Goal: Task Accomplishment & Management: Complete application form

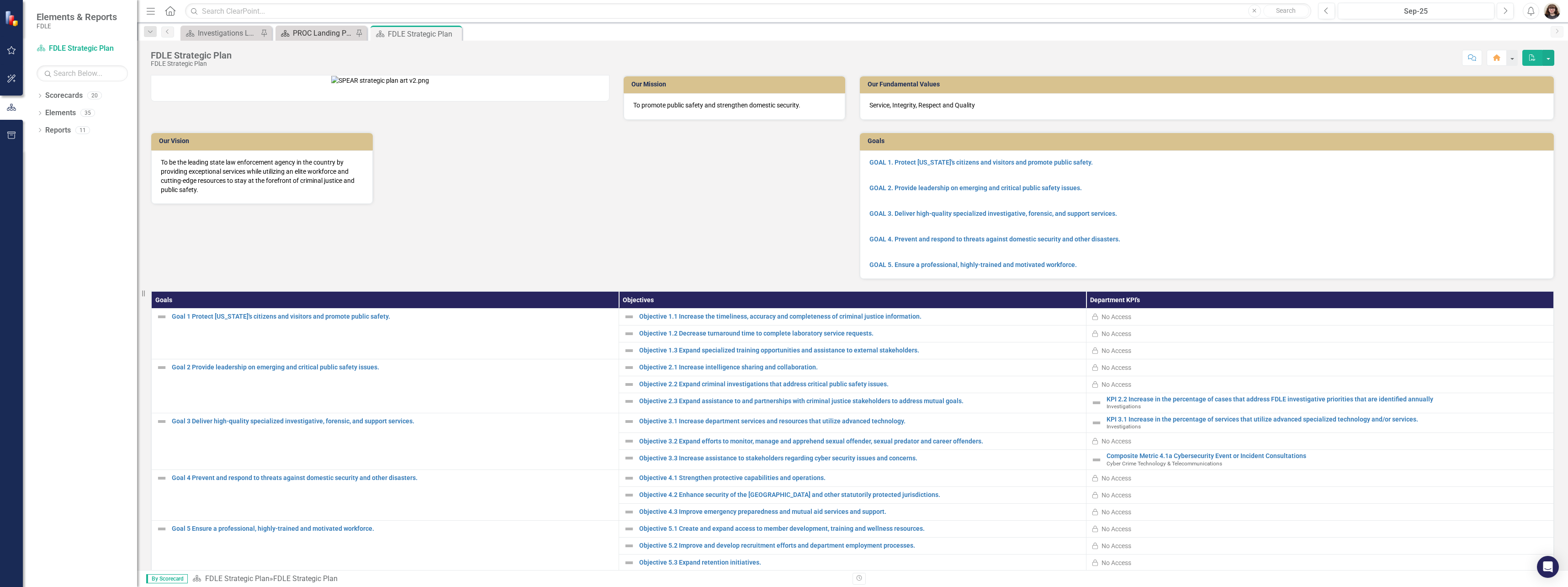
click at [314, 36] on div "PROC Landing Page" at bounding box center [323, 33] width 60 height 12
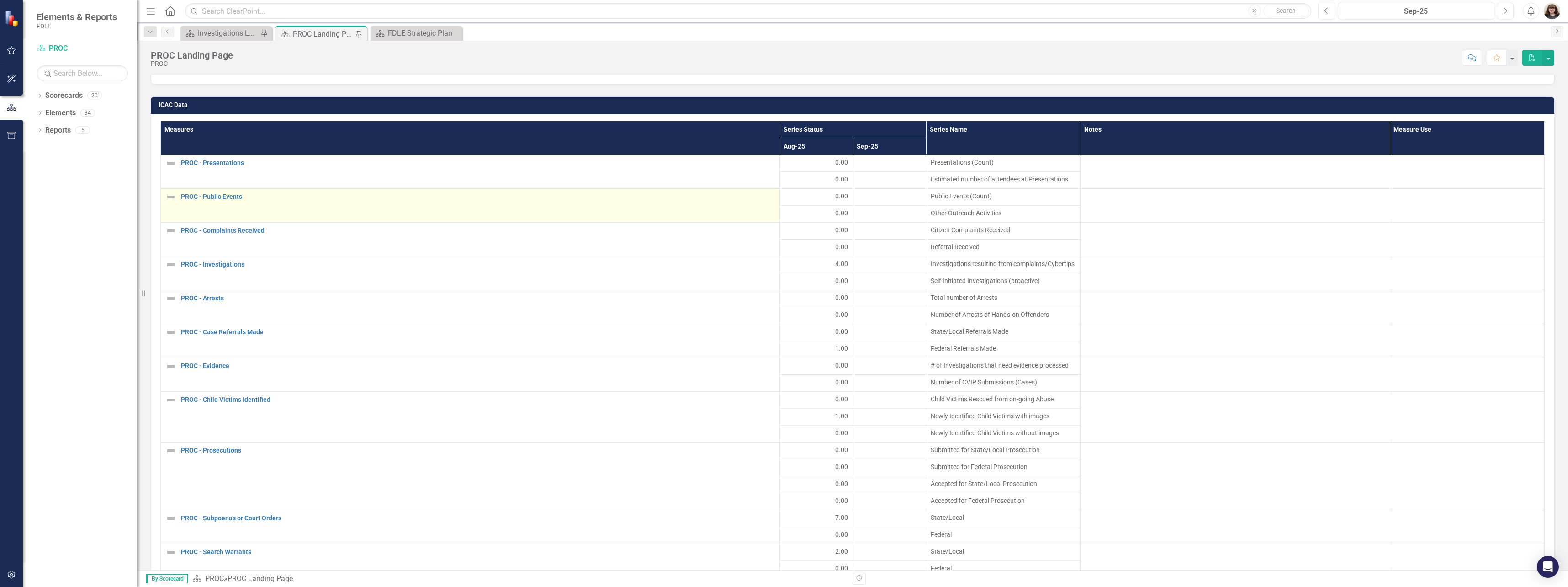
scroll to position [1189, 0]
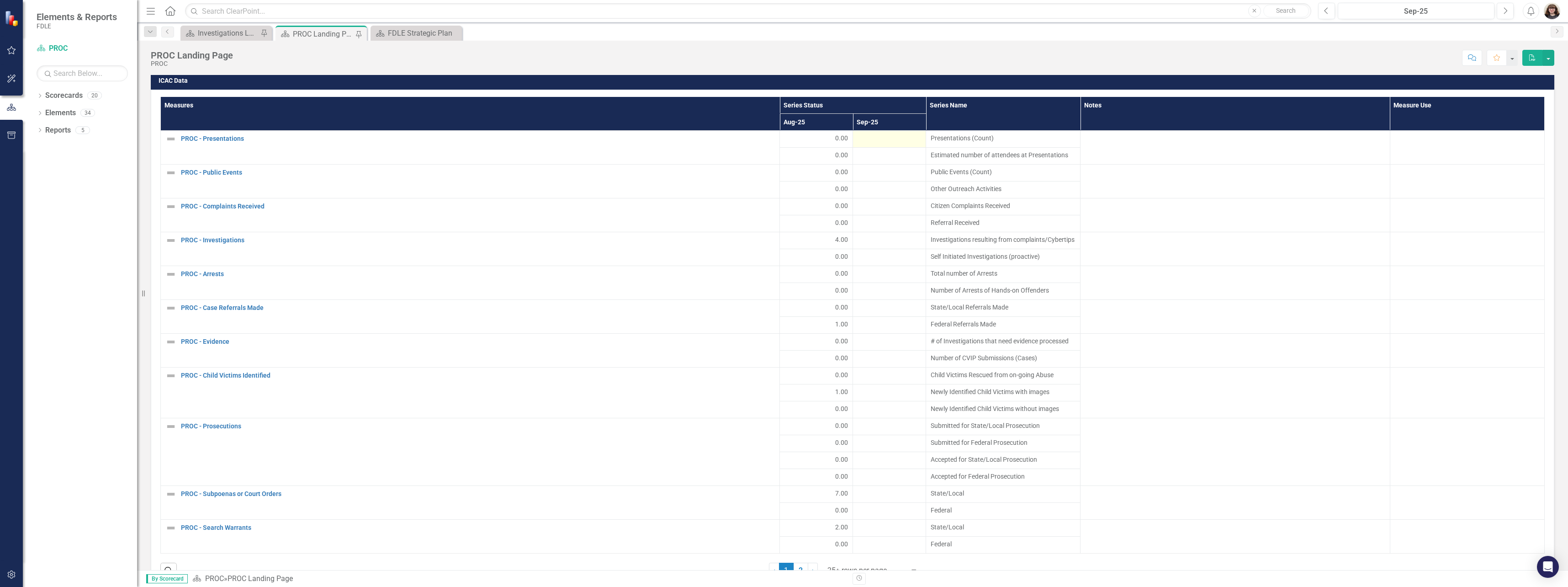
click at [894, 137] on div at bounding box center [889, 139] width 63 height 11
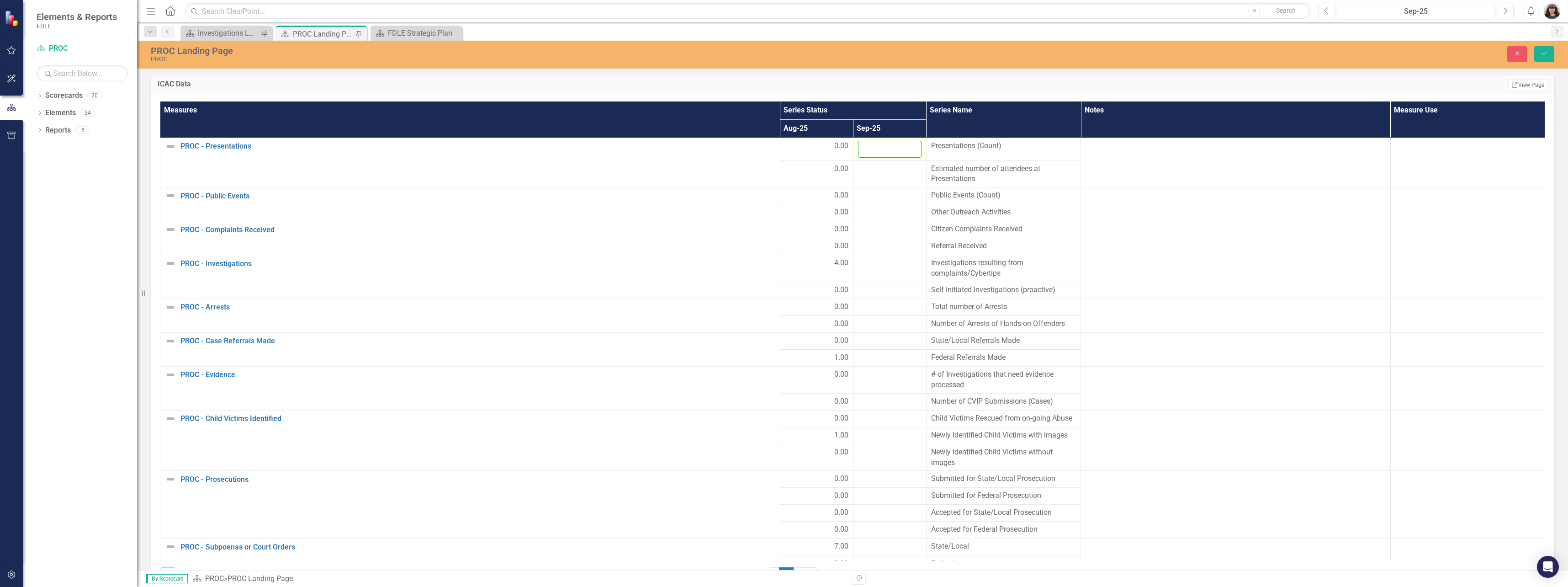
click at [892, 156] on input "number" at bounding box center [890, 150] width 63 height 17
type input "0"
click at [872, 202] on td at bounding box center [890, 196] width 73 height 17
click at [872, 202] on input "number" at bounding box center [890, 199] width 63 height 17
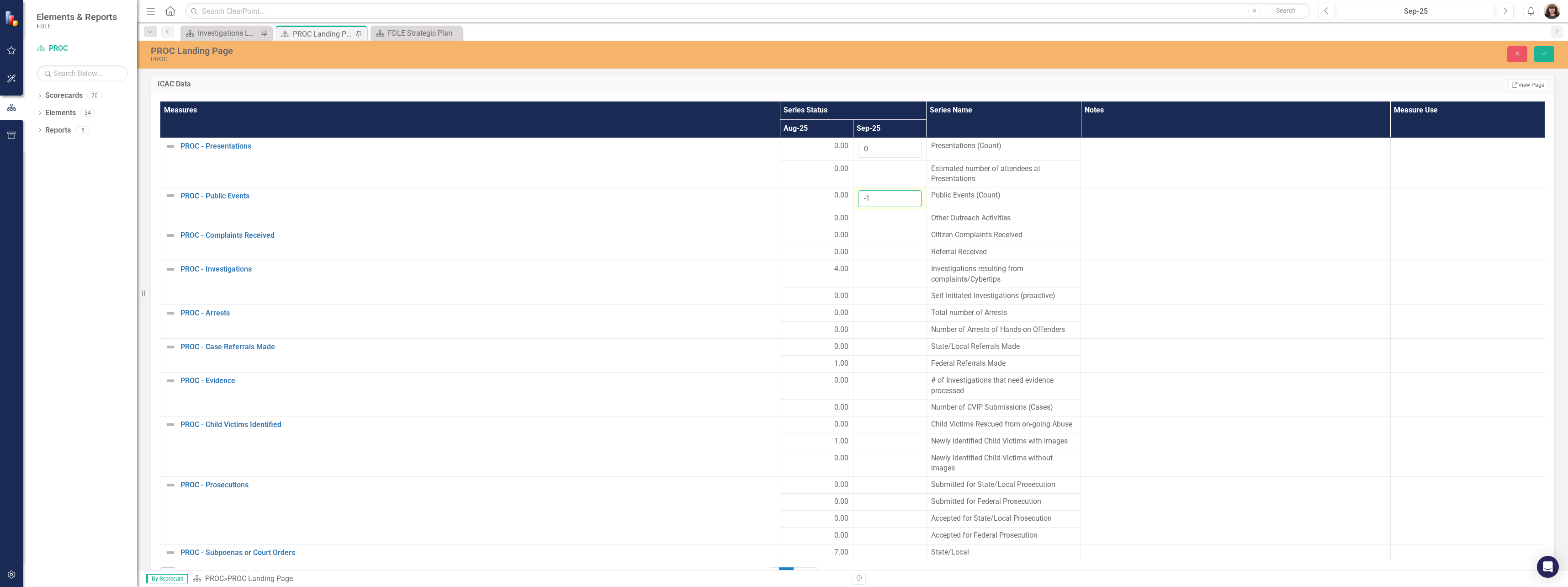
type input "0"
click at [891, 217] on div at bounding box center [890, 219] width 63 height 11
click at [887, 219] on input "number" at bounding box center [890, 222] width 63 height 17
type input "0"
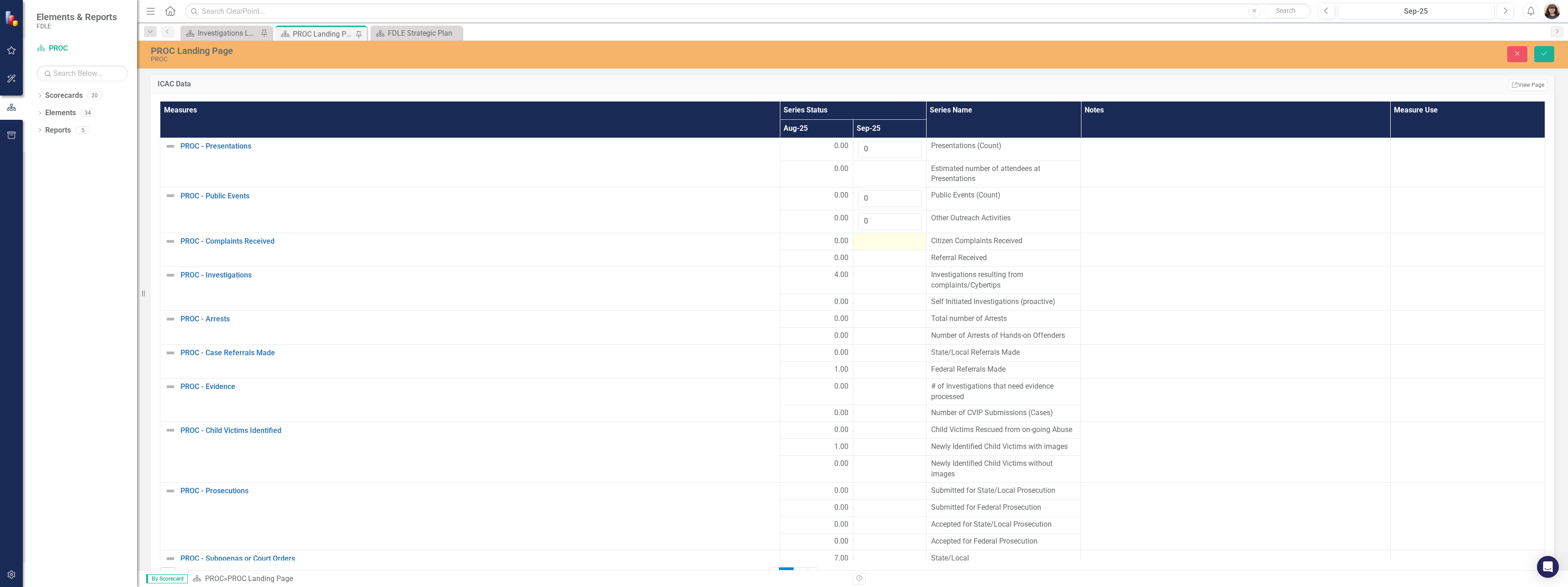
click at [890, 239] on div at bounding box center [890, 241] width 63 height 11
click at [884, 244] on input "number" at bounding box center [890, 244] width 63 height 17
type input "0"
click at [890, 263] on div at bounding box center [890, 264] width 63 height 11
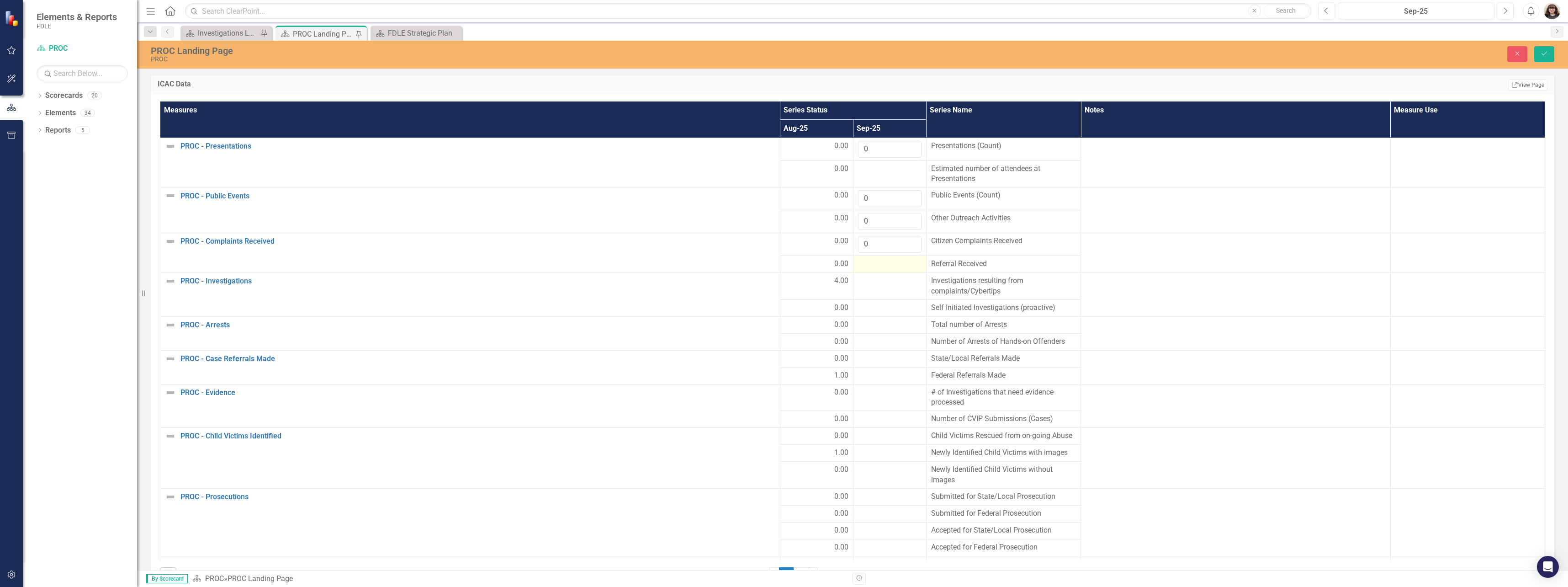
click at [889, 263] on div at bounding box center [890, 264] width 63 height 11
click at [884, 267] on input "number" at bounding box center [890, 268] width 63 height 17
type input "0"
click at [873, 298] on td at bounding box center [890, 292] width 73 height 27
click at [872, 297] on td at bounding box center [890, 292] width 73 height 27
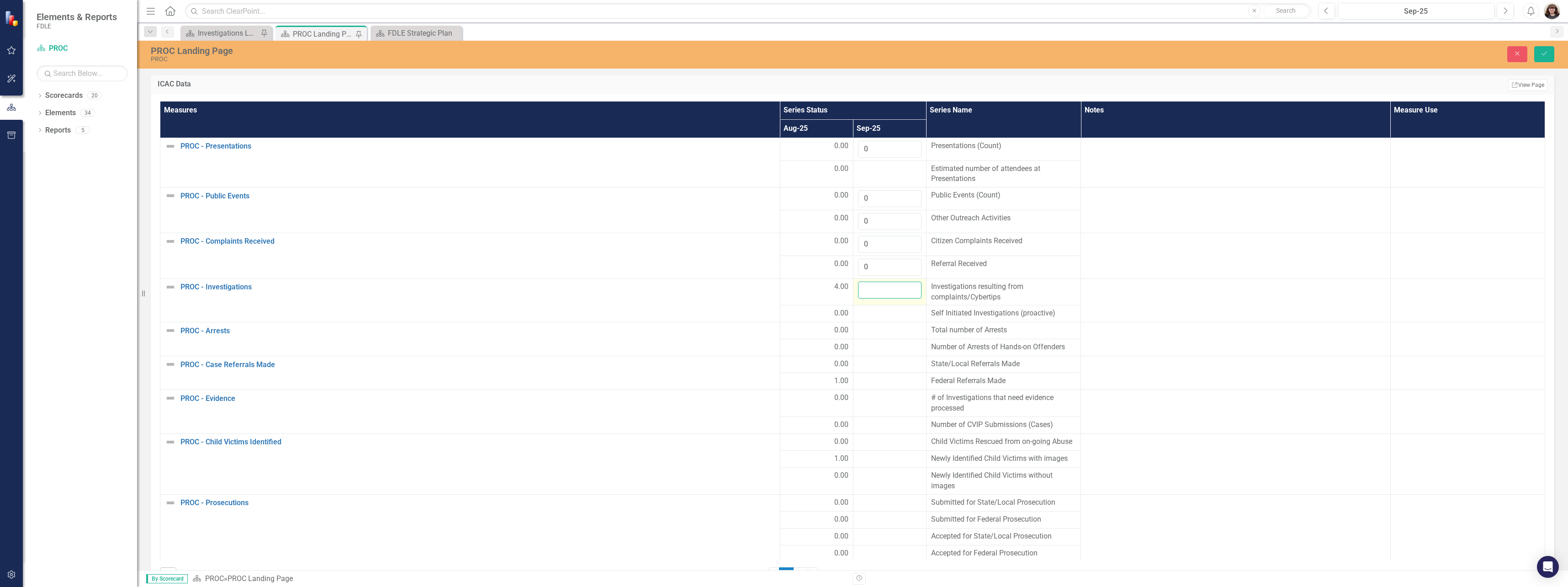
click at [875, 296] on input "number" at bounding box center [890, 290] width 63 height 17
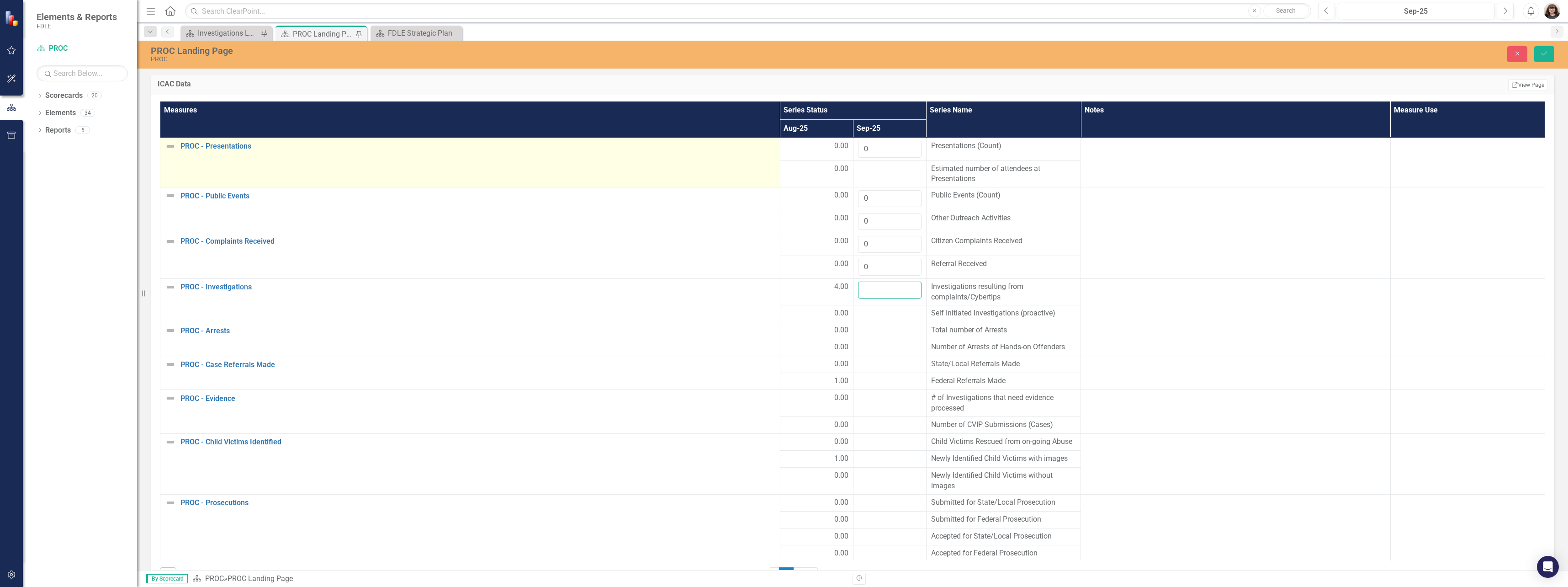
type input "2"
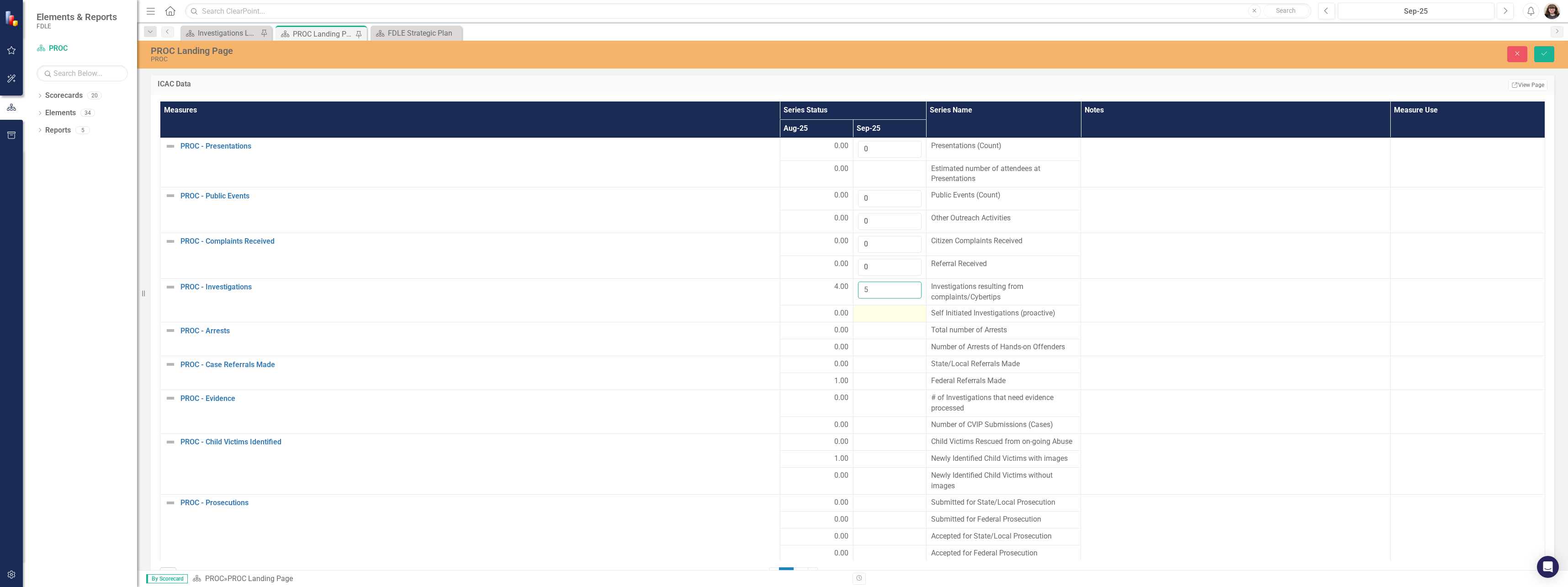
type input "5"
click at [894, 316] on div at bounding box center [890, 314] width 63 height 11
click at [885, 314] on input "number" at bounding box center [890, 317] width 63 height 17
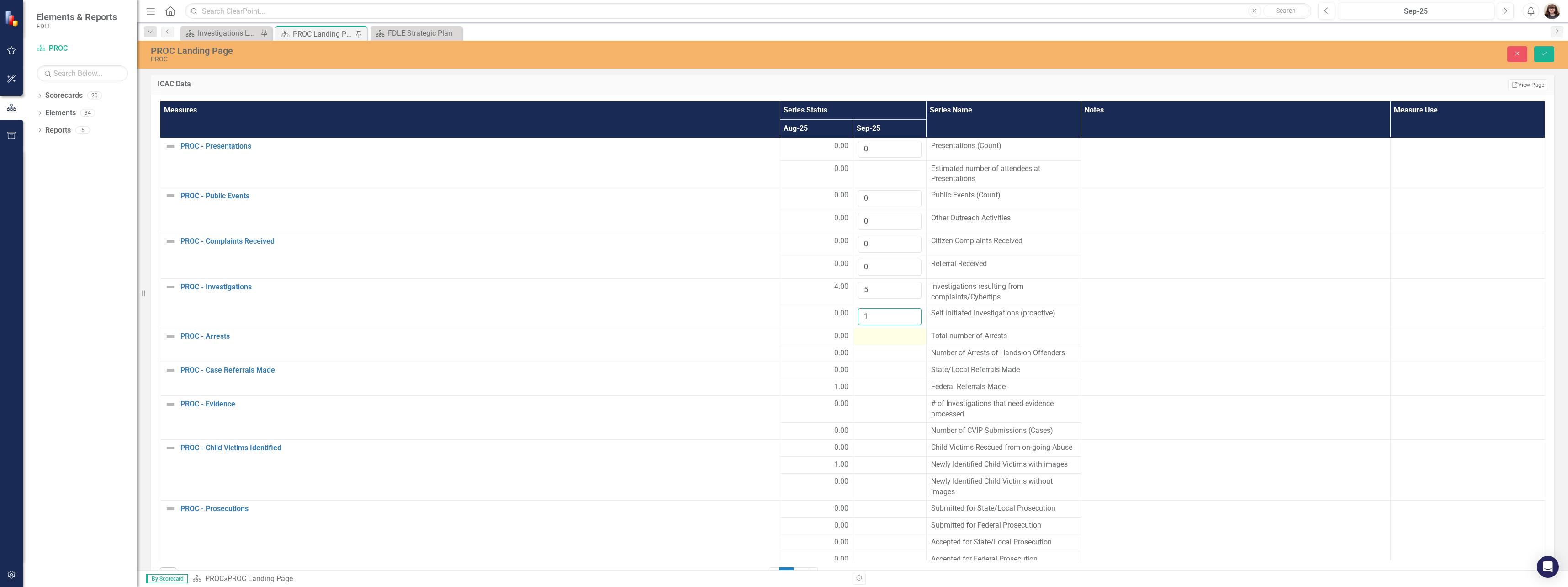
type input "1"
click at [870, 341] on div at bounding box center [890, 337] width 63 height 11
click at [872, 341] on input "number" at bounding box center [890, 340] width 63 height 17
type input "2"
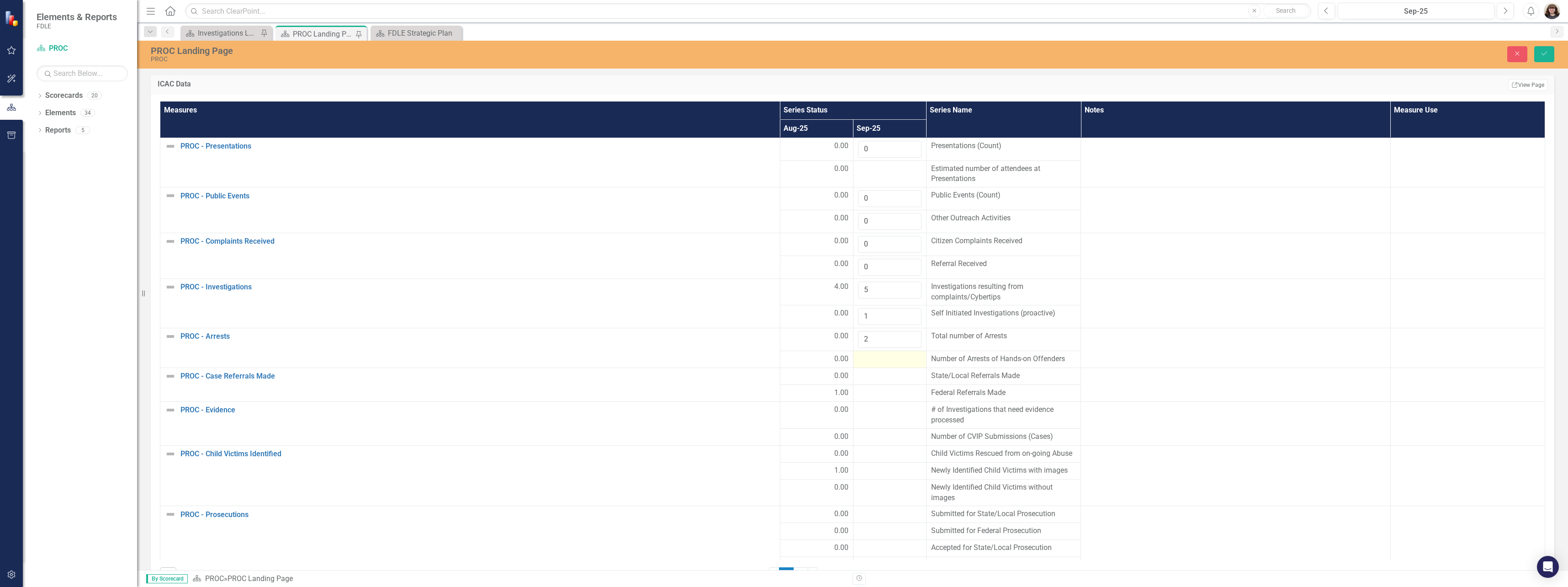
click at [877, 355] on div at bounding box center [890, 359] width 63 height 11
click at [877, 360] on input "number" at bounding box center [890, 362] width 63 height 17
type input "0"
click at [879, 385] on div at bounding box center [890, 382] width 63 height 11
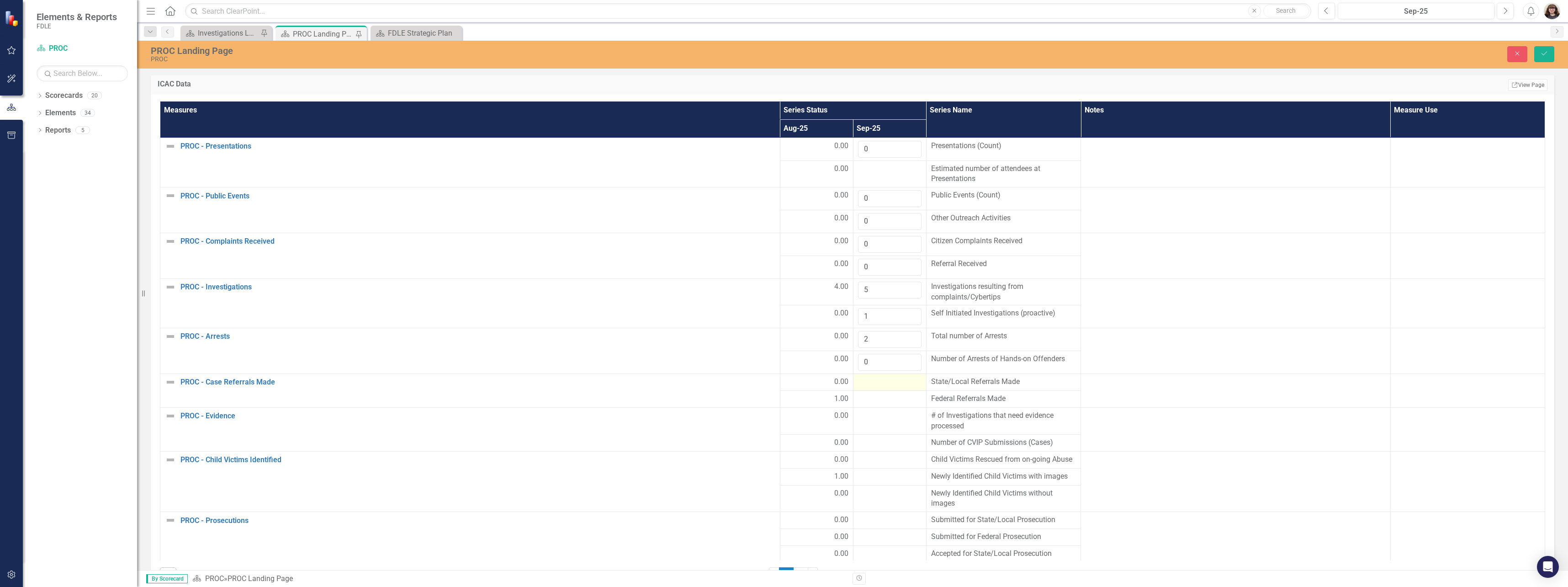
click at [879, 385] on div at bounding box center [890, 382] width 63 height 11
click at [879, 388] on input "number" at bounding box center [890, 385] width 63 height 17
type input "0"
click at [878, 403] on div at bounding box center [890, 405] width 63 height 11
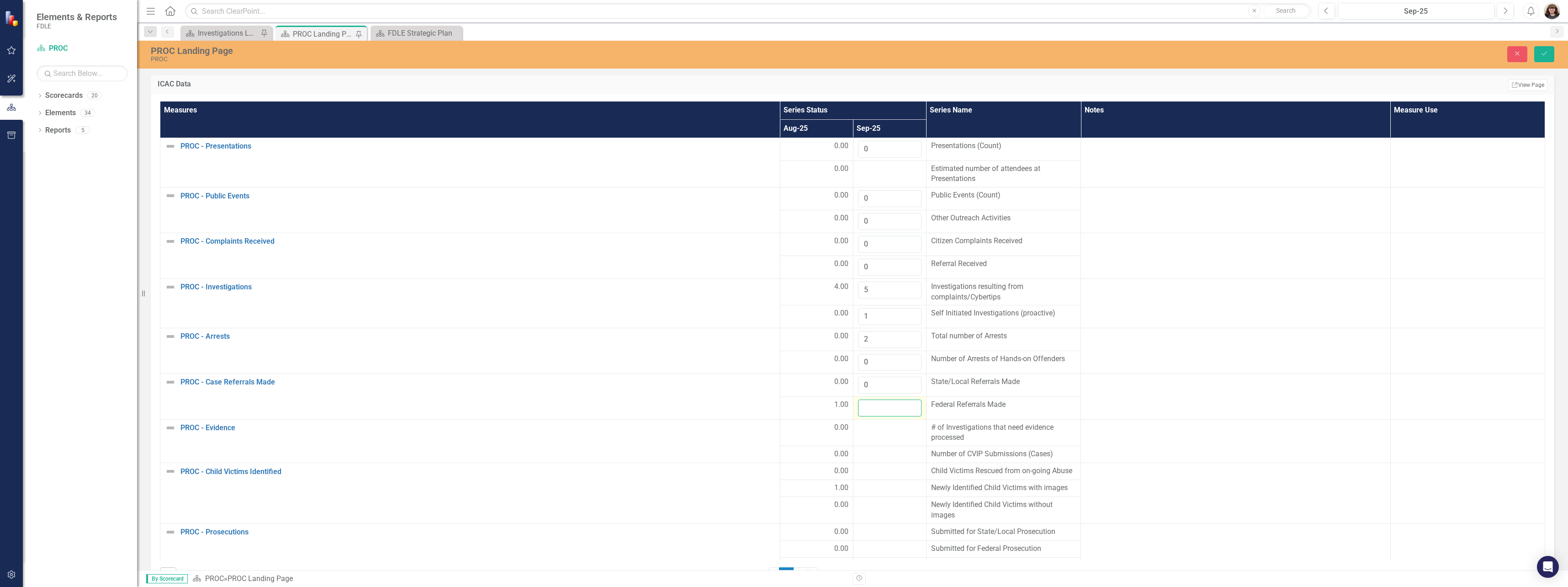
click at [878, 403] on input "number" at bounding box center [890, 408] width 63 height 17
type input "0"
click at [878, 432] on div at bounding box center [890, 428] width 63 height 11
click at [882, 439] on input "number" at bounding box center [890, 431] width 63 height 17
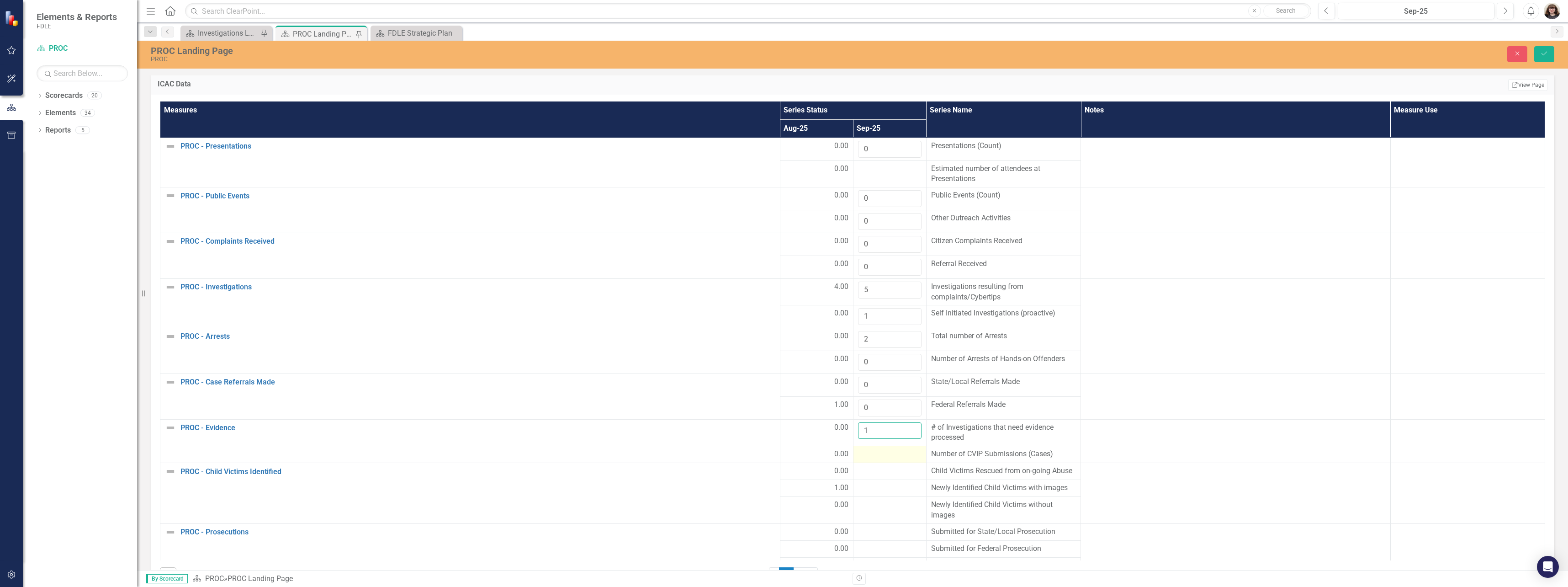
type input "1"
click at [878, 457] on div at bounding box center [890, 454] width 63 height 11
click at [878, 457] on input "number" at bounding box center [890, 458] width 63 height 17
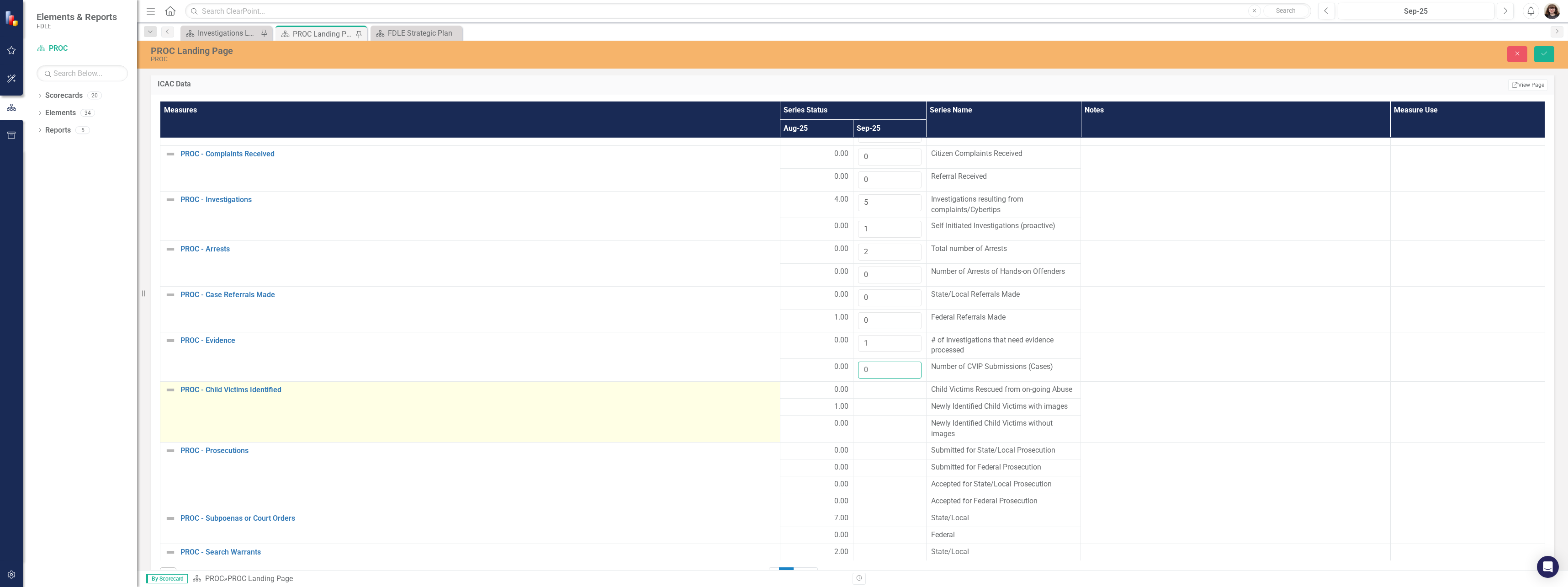
scroll to position [92, 0]
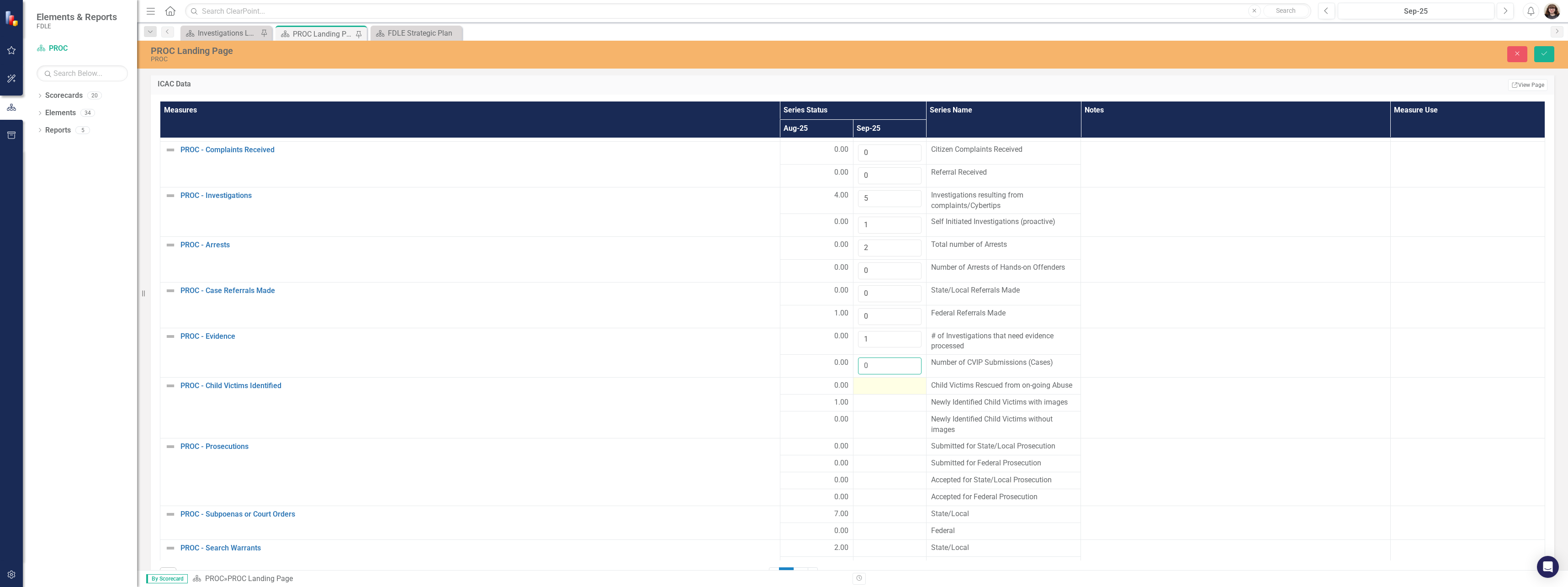
type input "0"
click at [858, 384] on div at bounding box center [890, 386] width 63 height 11
click at [858, 384] on div at bounding box center [890, 386] width 63 height 11
click at [873, 388] on input "number" at bounding box center [890, 389] width 63 height 17
type input "0"
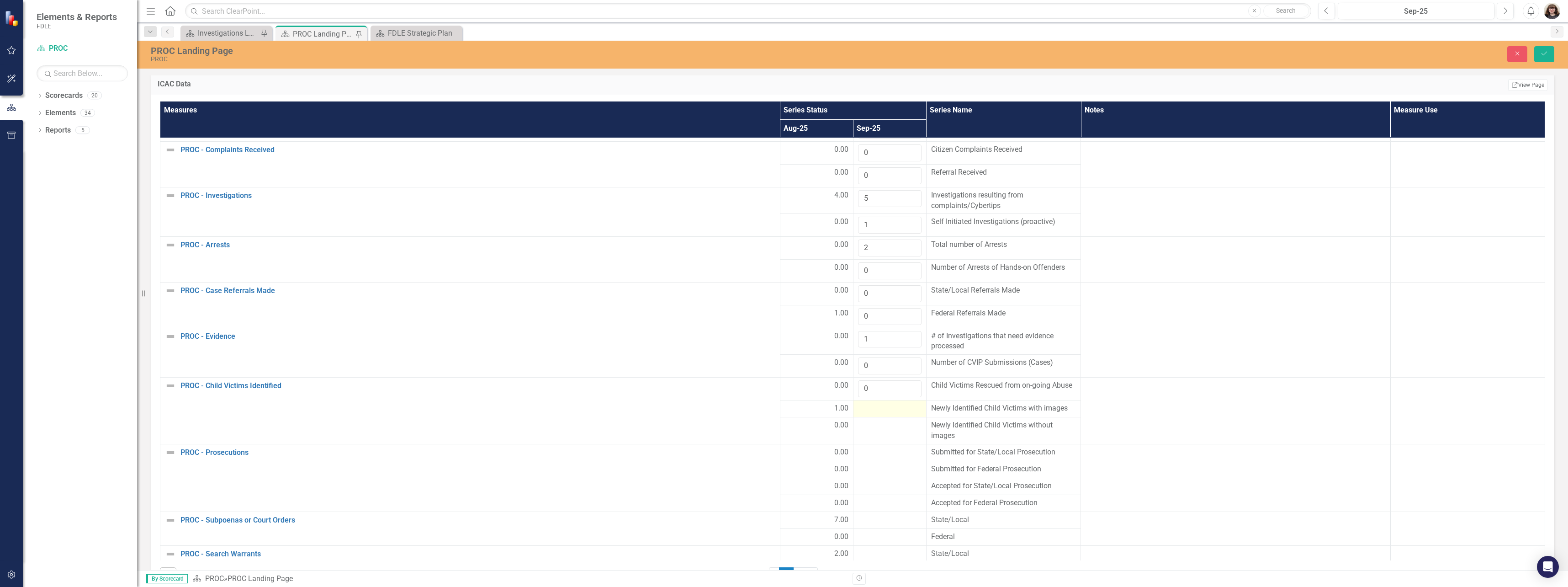
click at [891, 414] on td at bounding box center [890, 409] width 73 height 17
click at [892, 414] on td at bounding box center [890, 409] width 73 height 17
click at [887, 415] on input "number" at bounding box center [890, 412] width 63 height 17
type input "0"
click at [883, 435] on div at bounding box center [890, 432] width 63 height 11
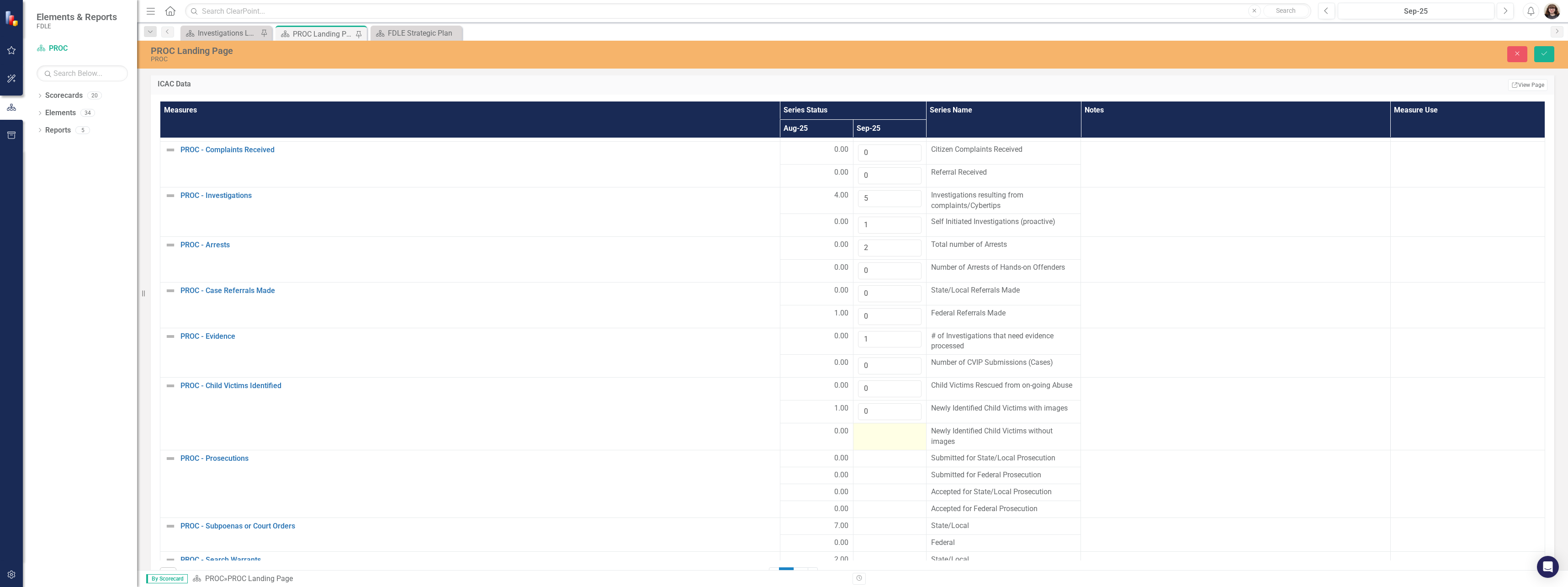
click at [883, 435] on div at bounding box center [890, 432] width 63 height 11
click at [883, 437] on input "number" at bounding box center [890, 435] width 63 height 17
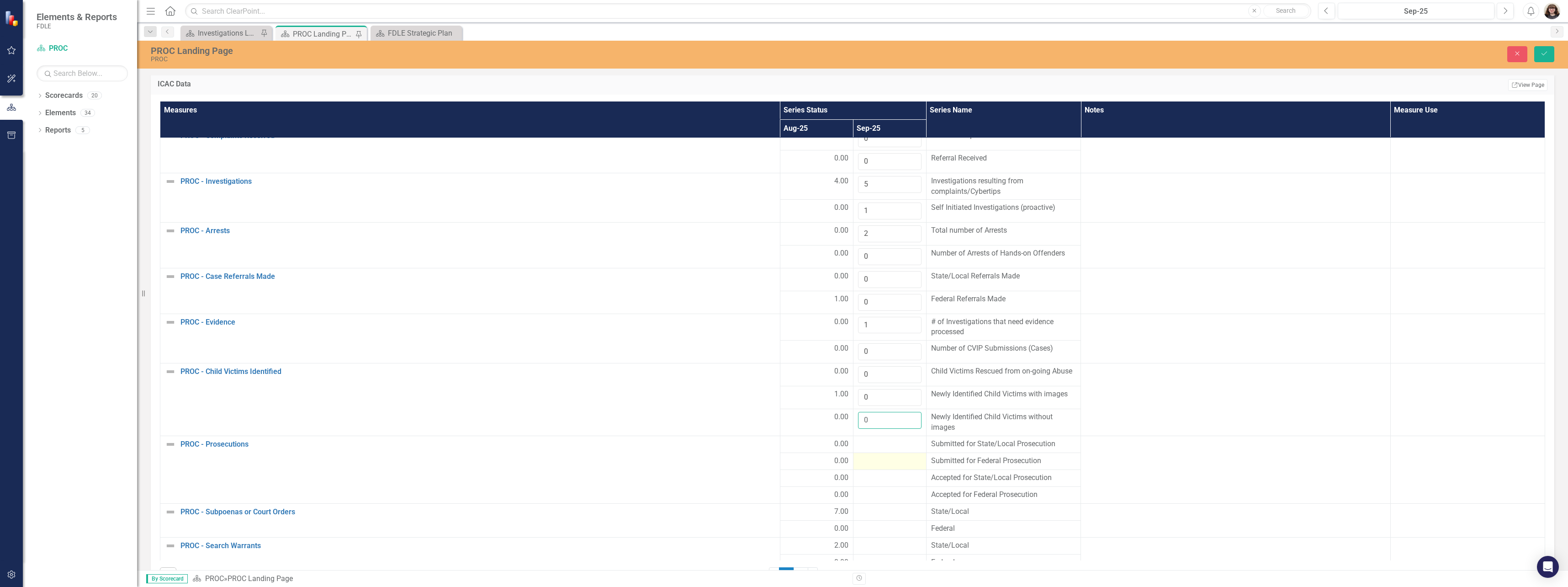
scroll to position [116, 0]
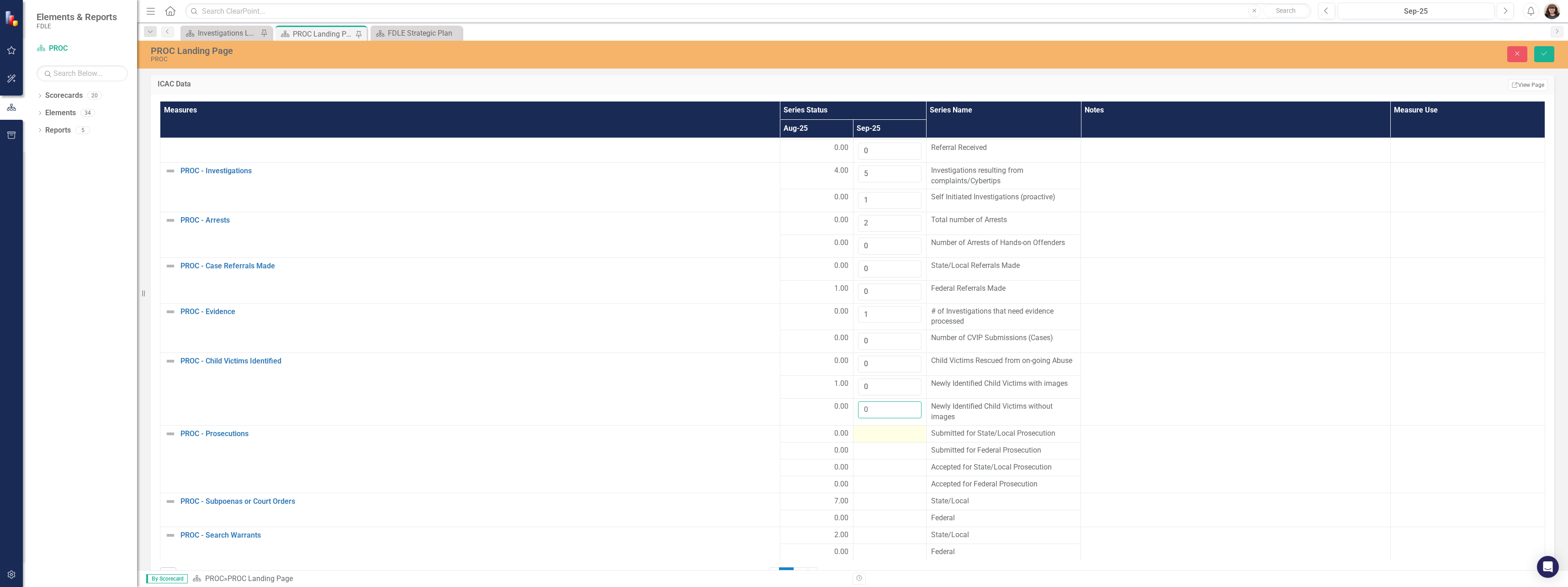
type input "0"
click at [894, 436] on div at bounding box center [890, 434] width 63 height 11
click at [884, 438] on input "number" at bounding box center [890, 437] width 63 height 17
type input "0"
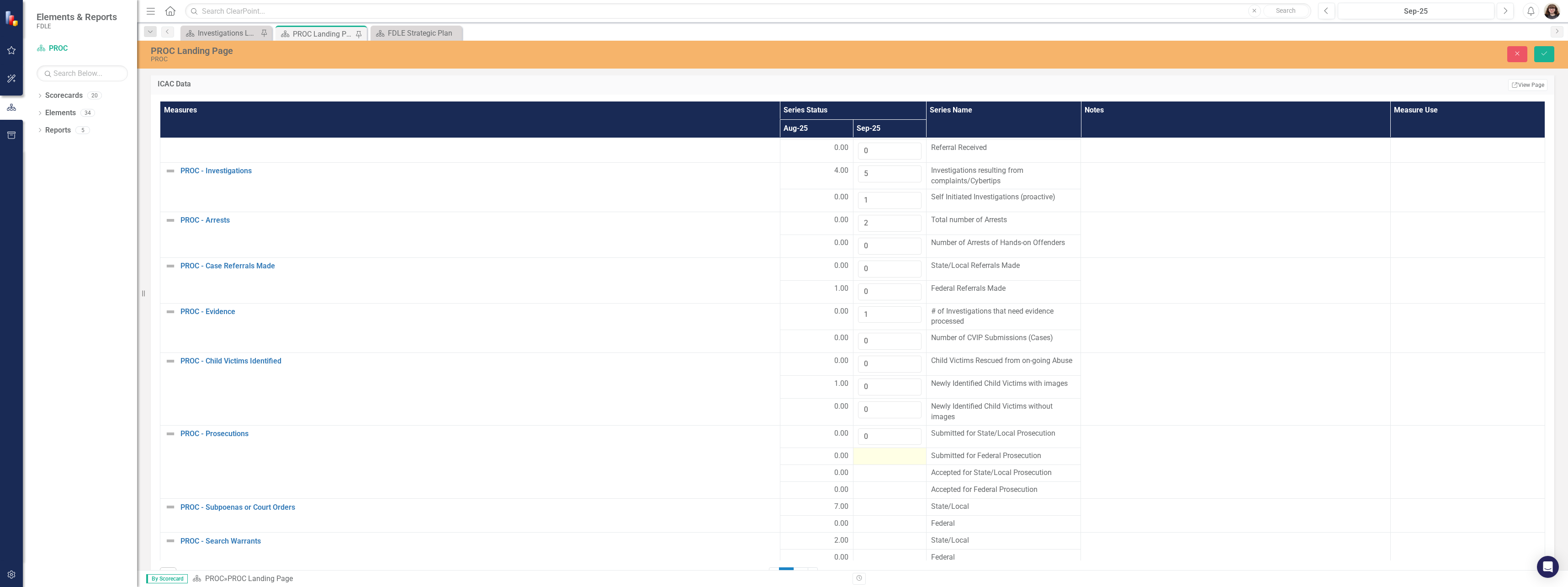
click at [878, 458] on div at bounding box center [890, 456] width 63 height 11
click at [878, 458] on input "number" at bounding box center [890, 459] width 63 height 17
type input "0"
click at [880, 479] on div at bounding box center [890, 479] width 63 height 11
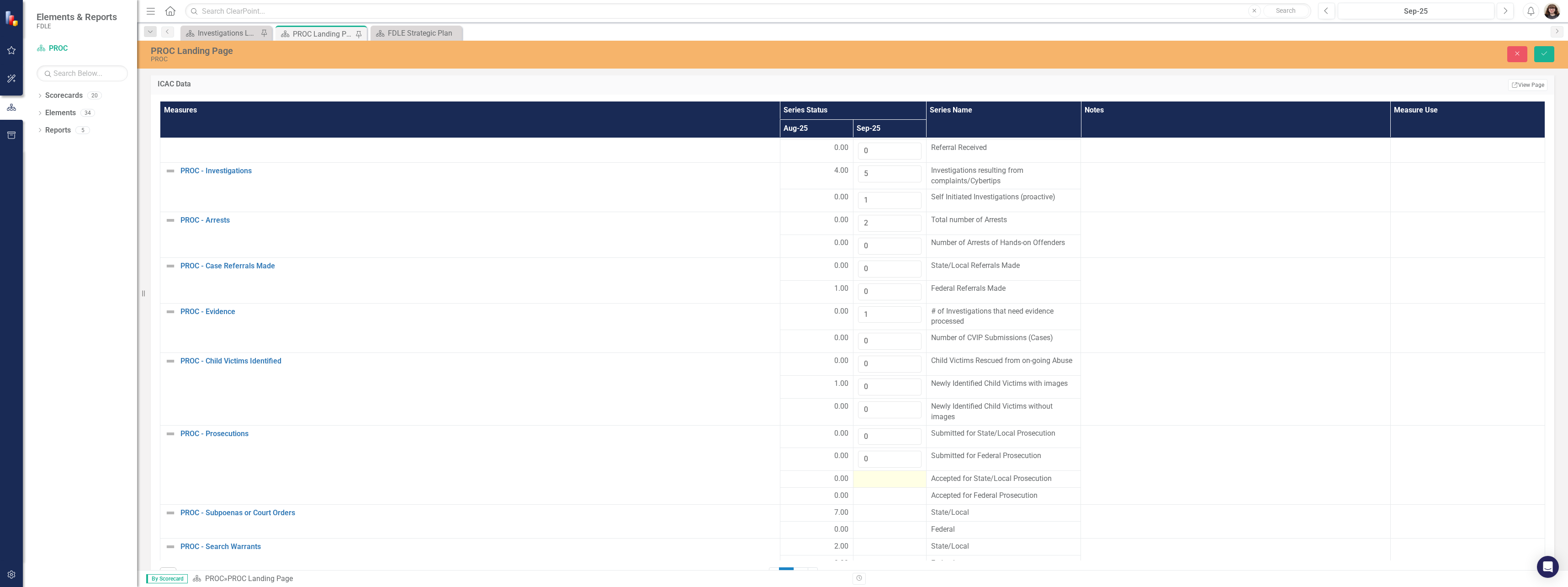
click at [880, 479] on div at bounding box center [890, 479] width 63 height 11
click at [880, 479] on input "number" at bounding box center [890, 483] width 63 height 17
type input "0"
click at [870, 503] on div at bounding box center [890, 502] width 63 height 11
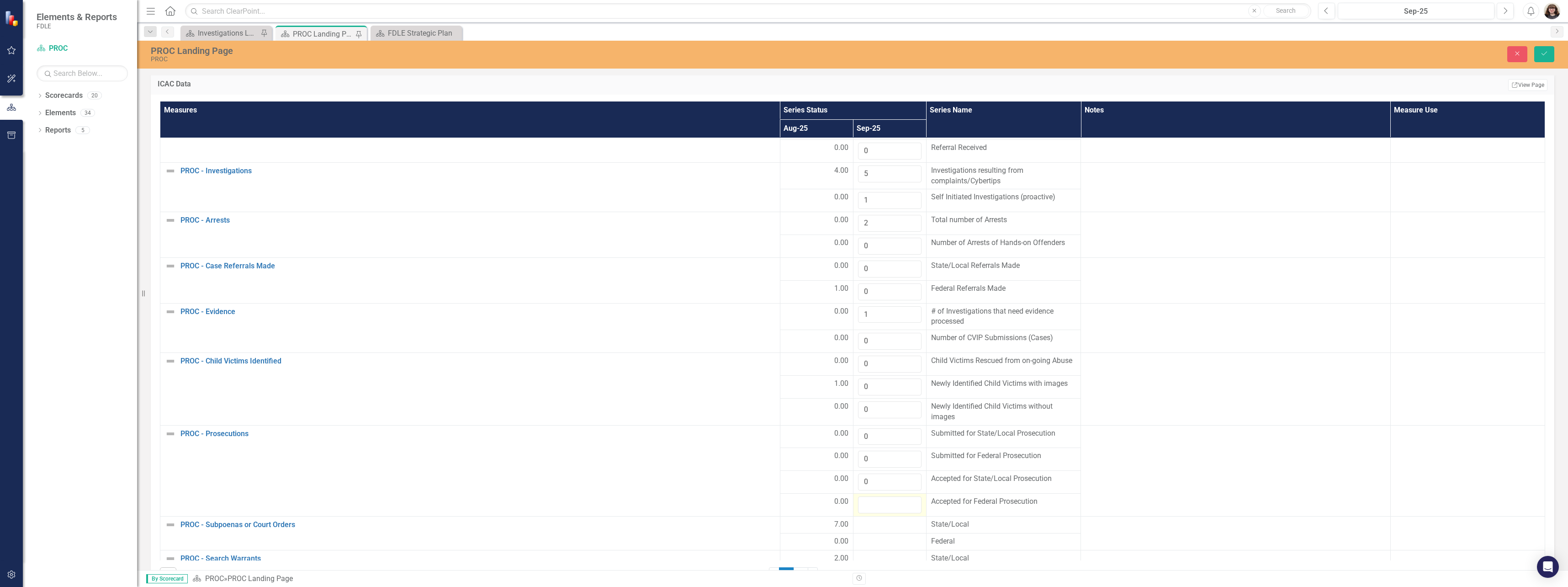
click at [870, 503] on input "number" at bounding box center [890, 505] width 63 height 17
type input "0"
click at [870, 522] on div at bounding box center [890, 525] width 63 height 11
click at [872, 526] on input "number" at bounding box center [890, 528] width 63 height 17
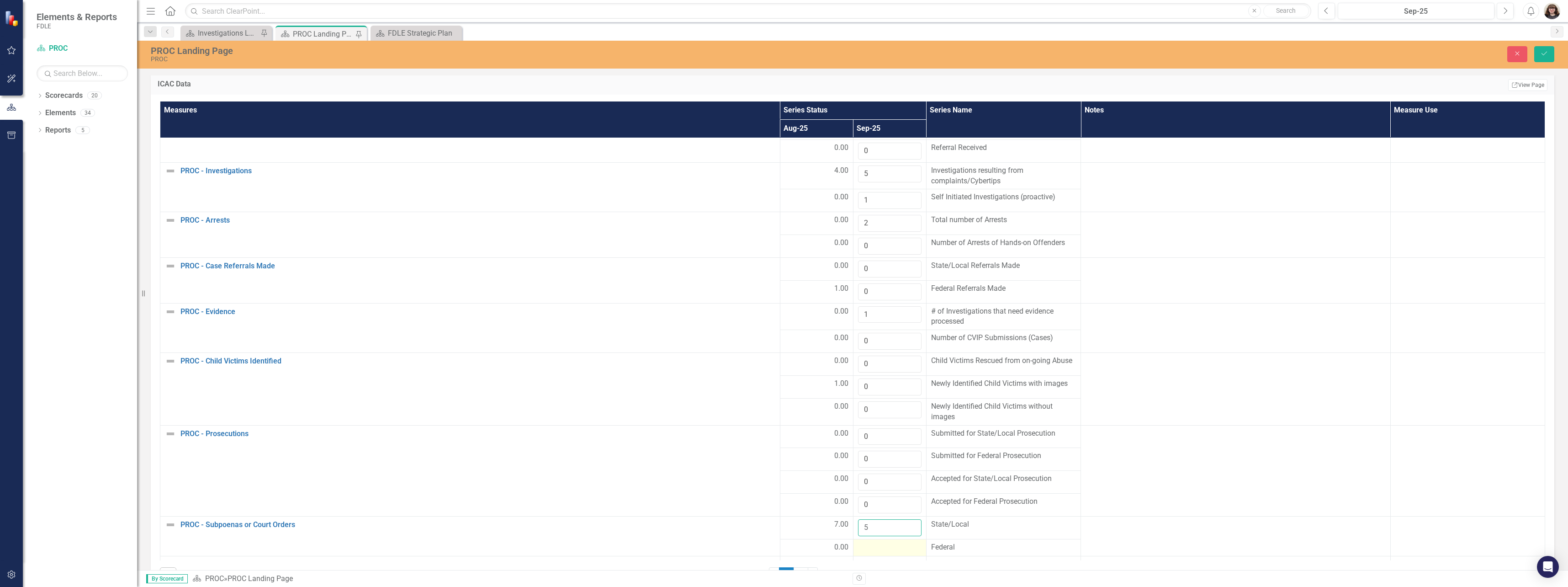
type input "5"
click at [878, 544] on div at bounding box center [890, 548] width 63 height 11
click at [880, 552] on input "number" at bounding box center [890, 551] width 63 height 17
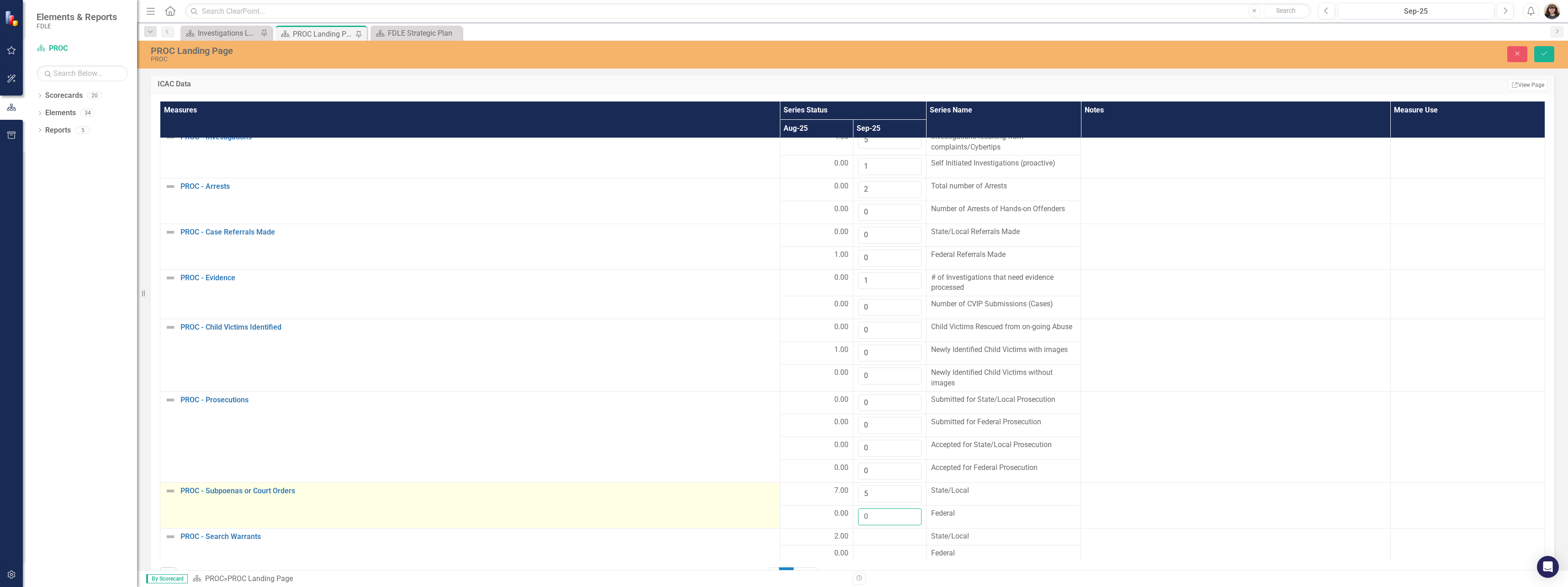
scroll to position [151, 0]
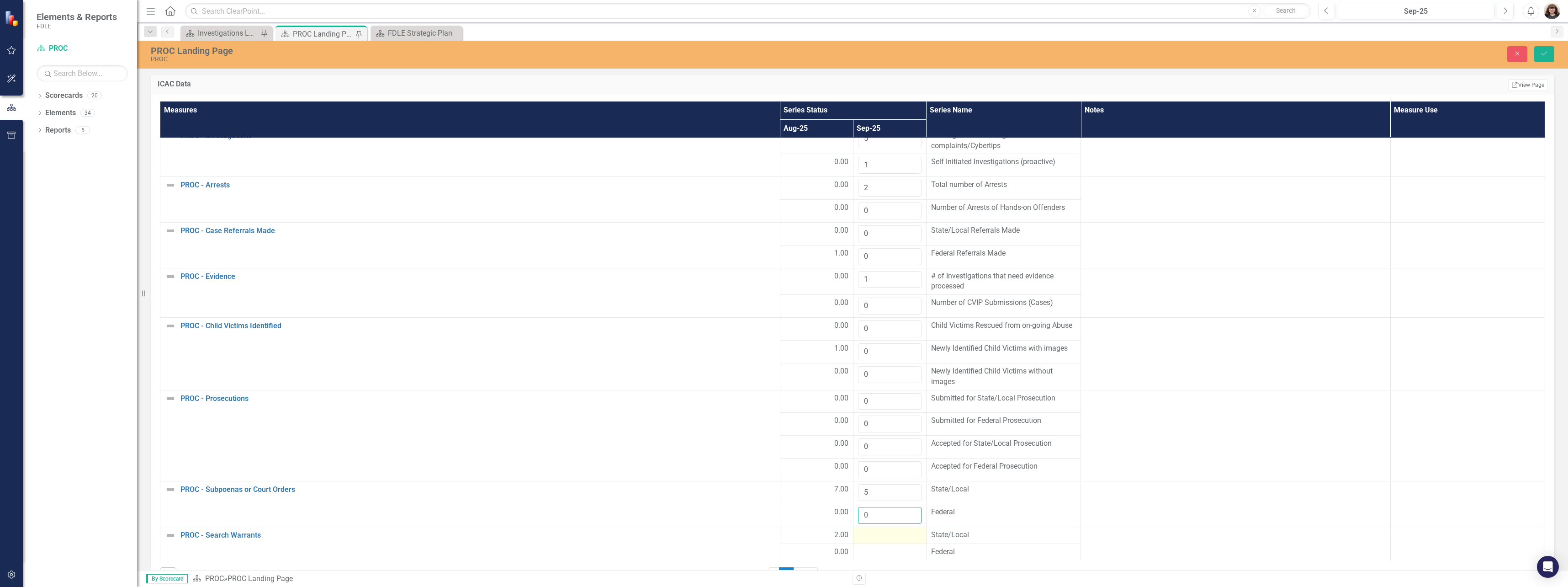
type input "0"
click at [900, 534] on div at bounding box center [890, 536] width 63 height 11
click at [900, 534] on div at bounding box center [890, 536] width 63 height 11
click at [891, 536] on input "number" at bounding box center [890, 539] width 63 height 17
type input "2"
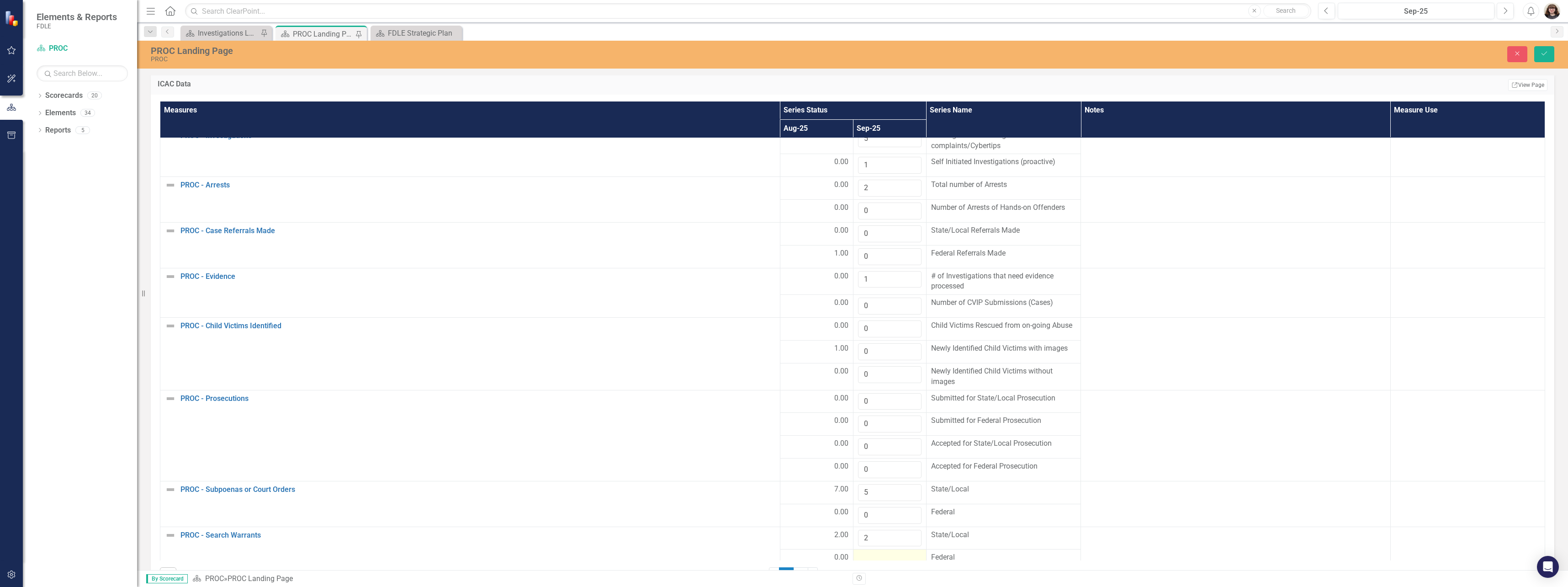
click at [884, 553] on div at bounding box center [890, 558] width 63 height 11
click at [882, 558] on input "number" at bounding box center [890, 561] width 63 height 17
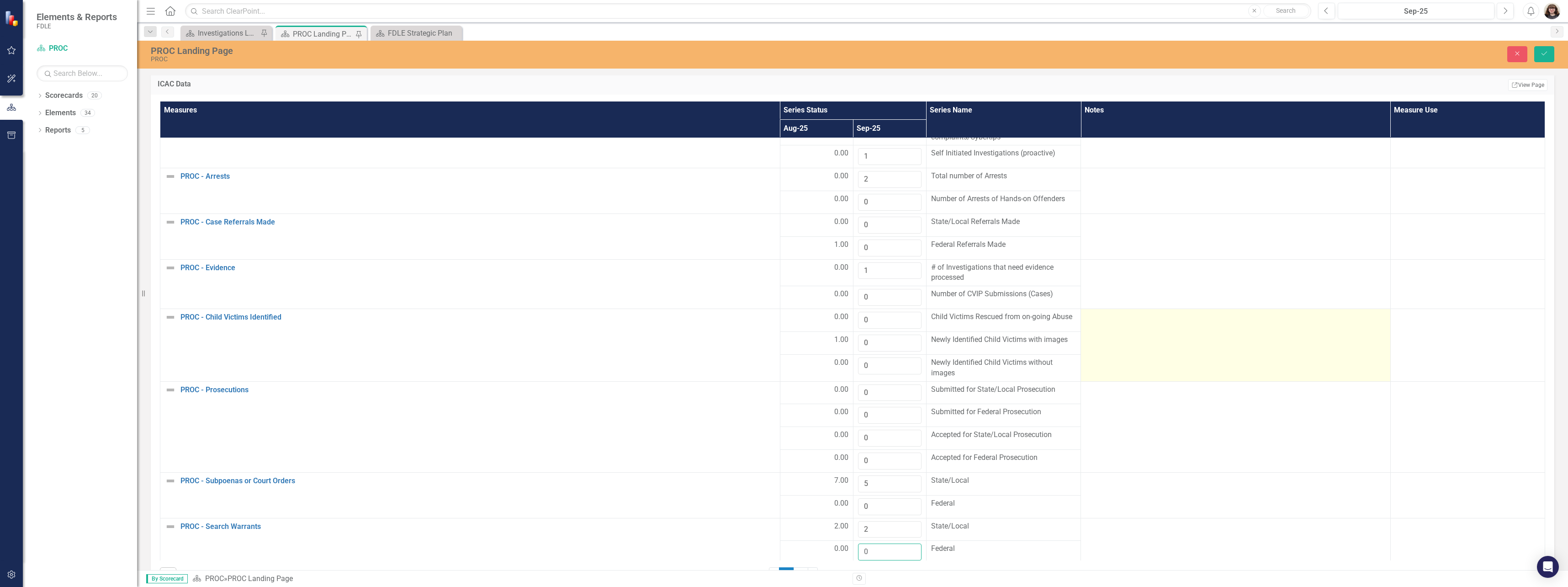
scroll to position [163, 0]
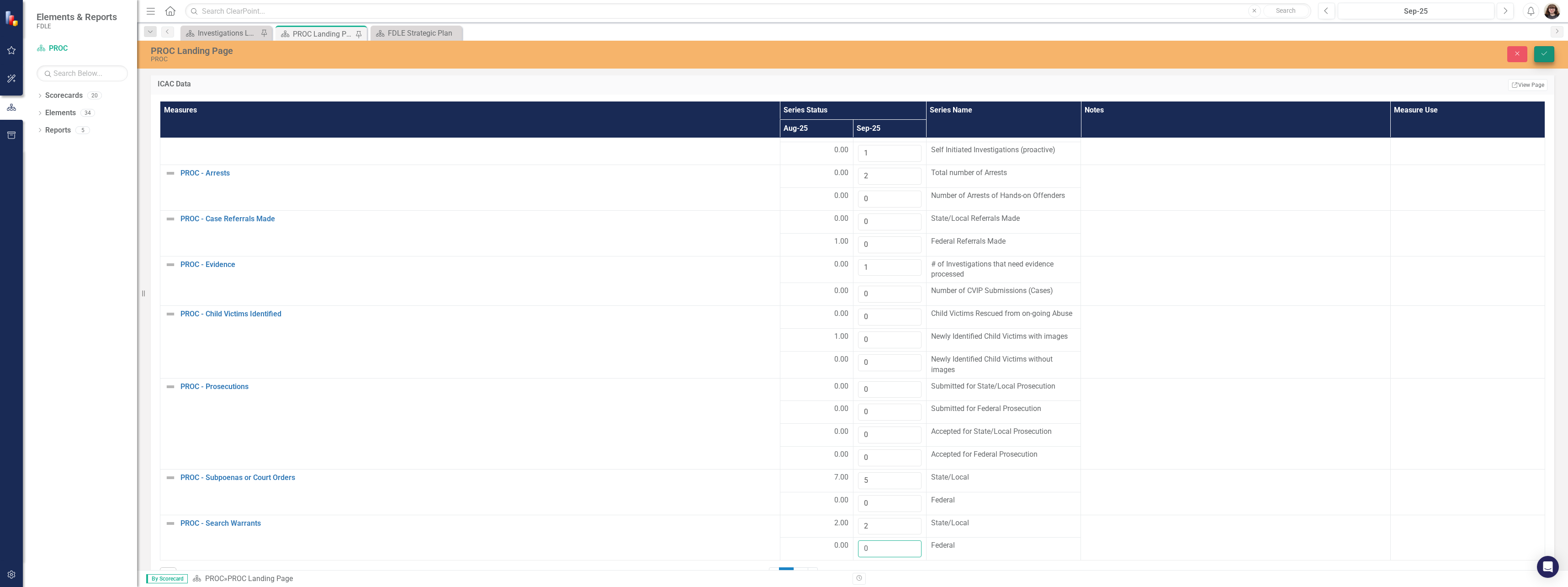
type input "0"
click at [1549, 60] on button "Save" at bounding box center [1544, 54] width 20 height 16
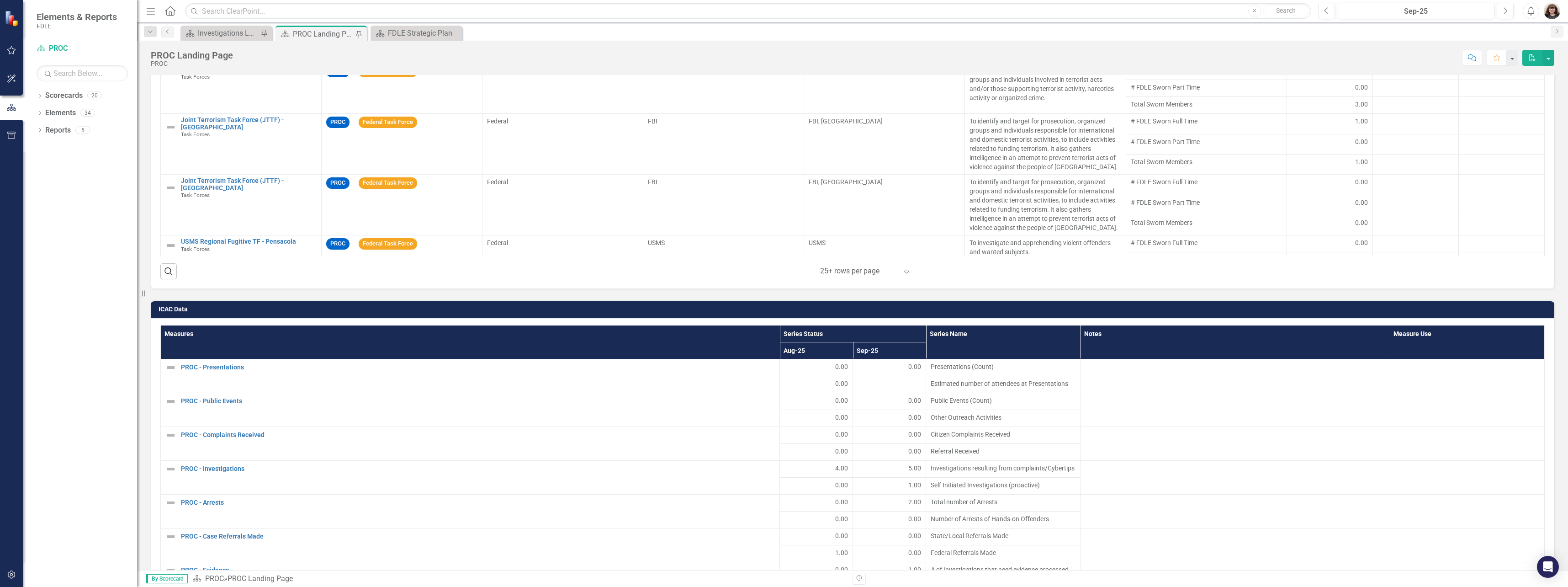
scroll to position [1234, 0]
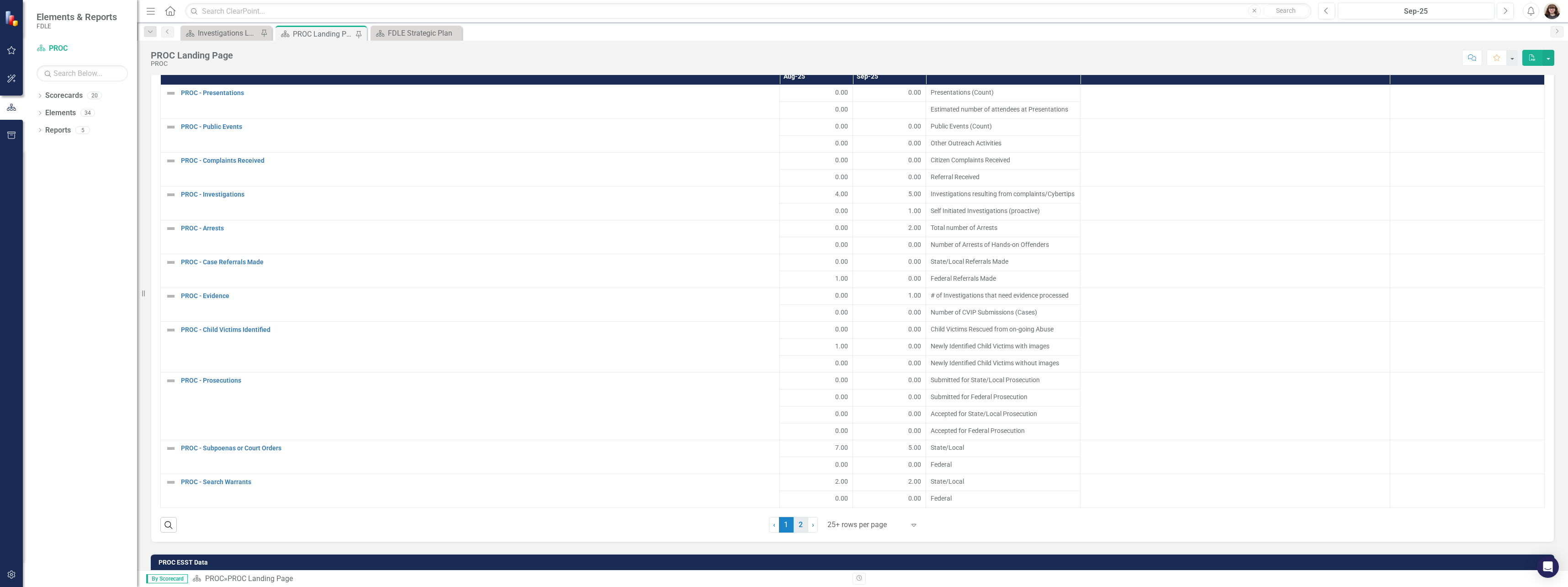
click at [801, 530] on link "2" at bounding box center [801, 525] width 15 height 15
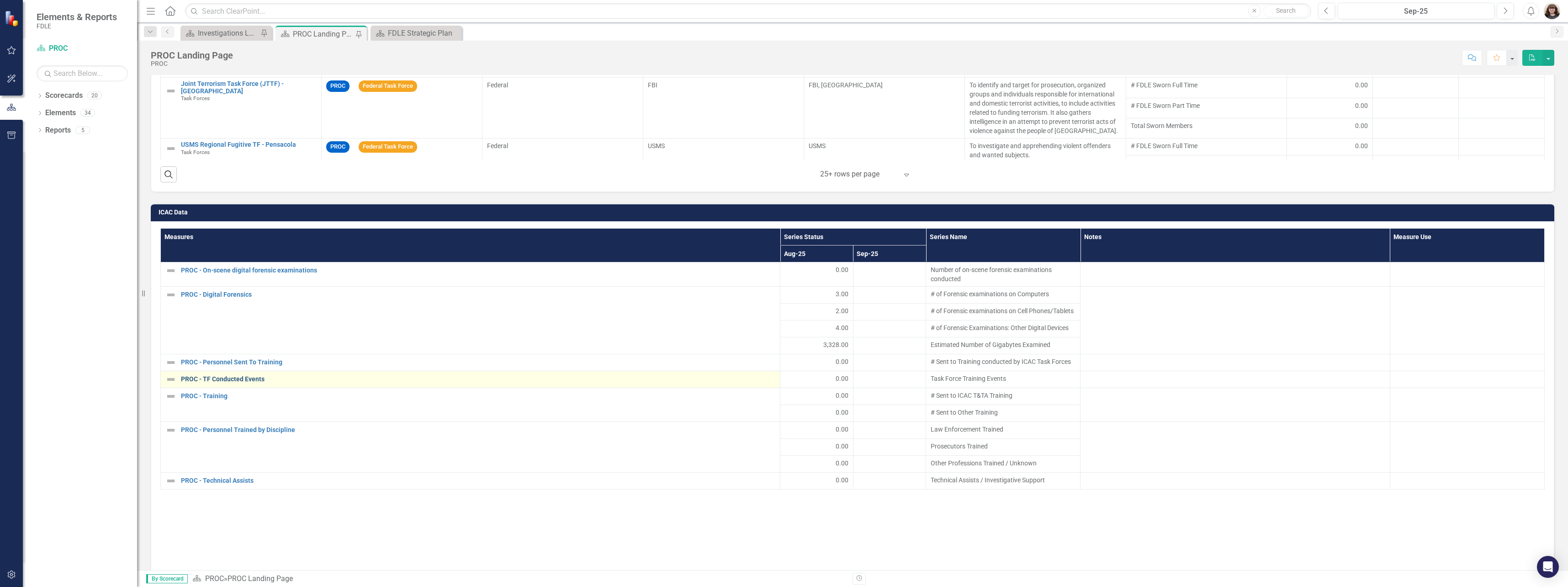
scroll to position [1052, 0]
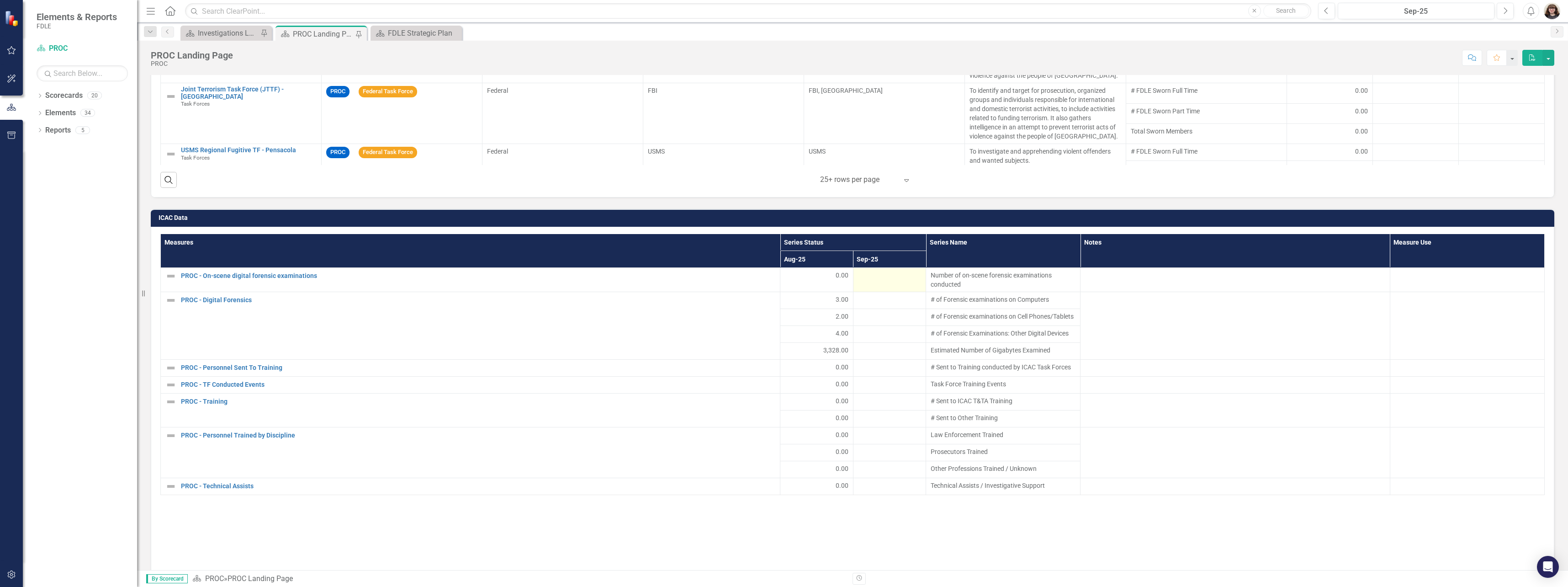
click at [869, 283] on td at bounding box center [889, 280] width 73 height 24
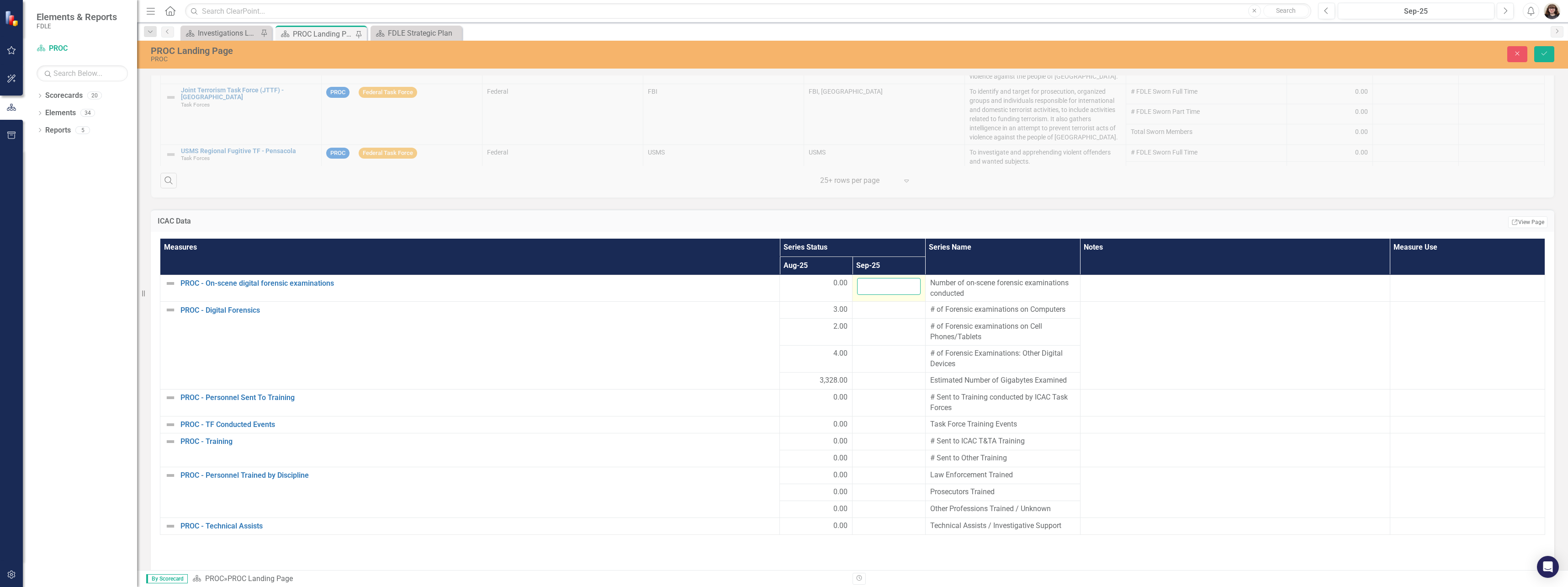
click at [879, 285] on input "number" at bounding box center [888, 286] width 63 height 17
type input "2"
click at [884, 305] on div at bounding box center [888, 310] width 63 height 11
click at [889, 310] on input "number" at bounding box center [888, 313] width 63 height 17
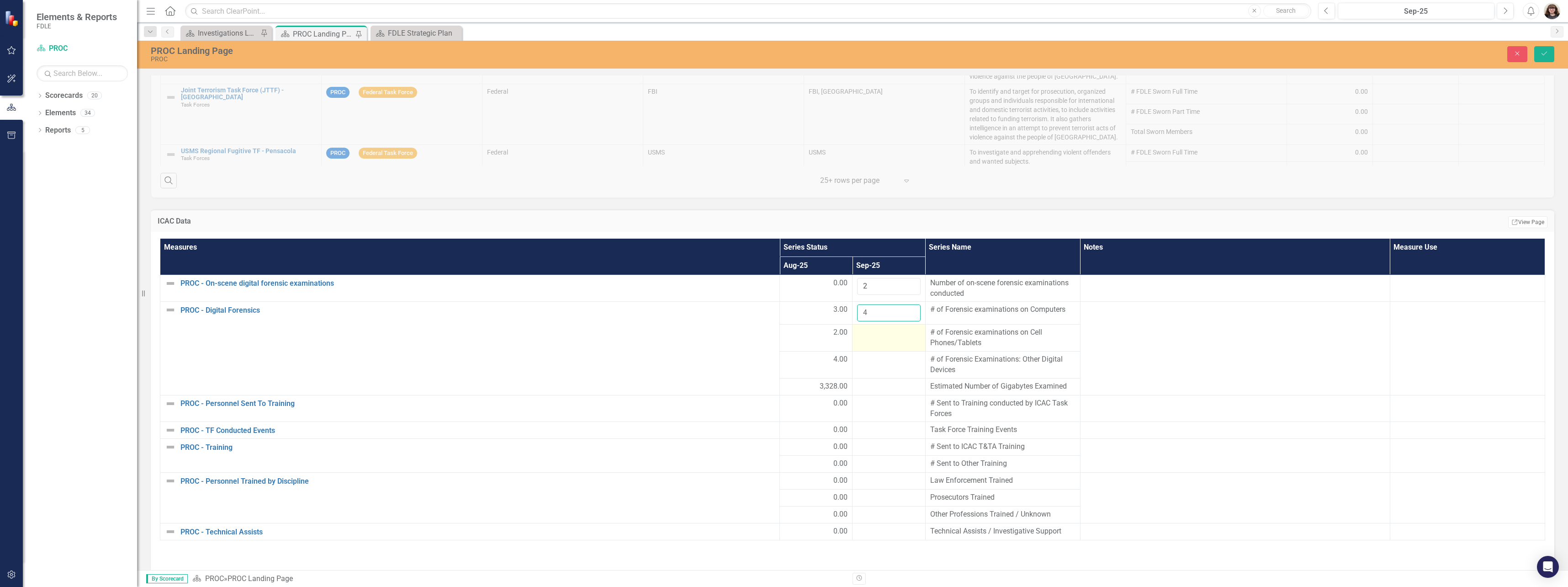
type input "4"
click at [888, 338] on div at bounding box center [888, 333] width 63 height 11
click at [887, 339] on input "number" at bounding box center [888, 336] width 63 height 17
click at [820, 338] on div "2.00" at bounding box center [815, 333] width 63 height 11
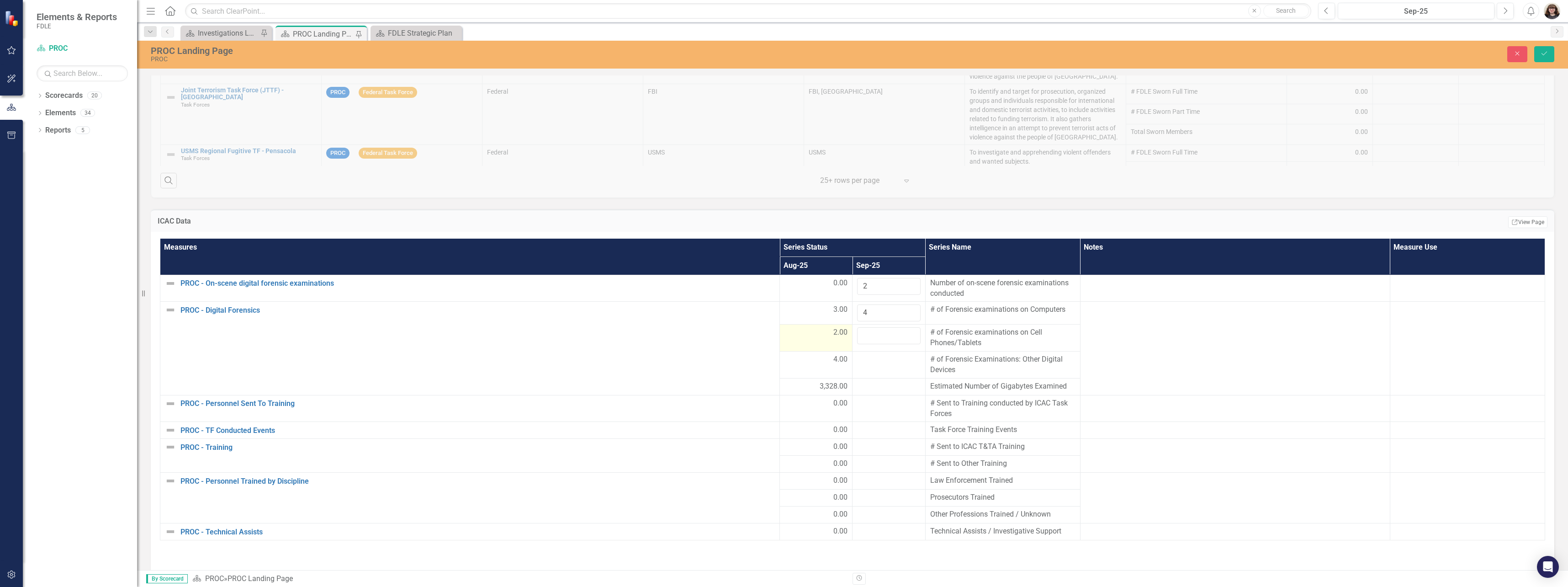
click at [820, 338] on div "2.00" at bounding box center [815, 333] width 63 height 11
click at [829, 336] on input "2" at bounding box center [815, 336] width 63 height 17
type input "3"
click at [814, 313] on div "3.00" at bounding box center [815, 310] width 63 height 10
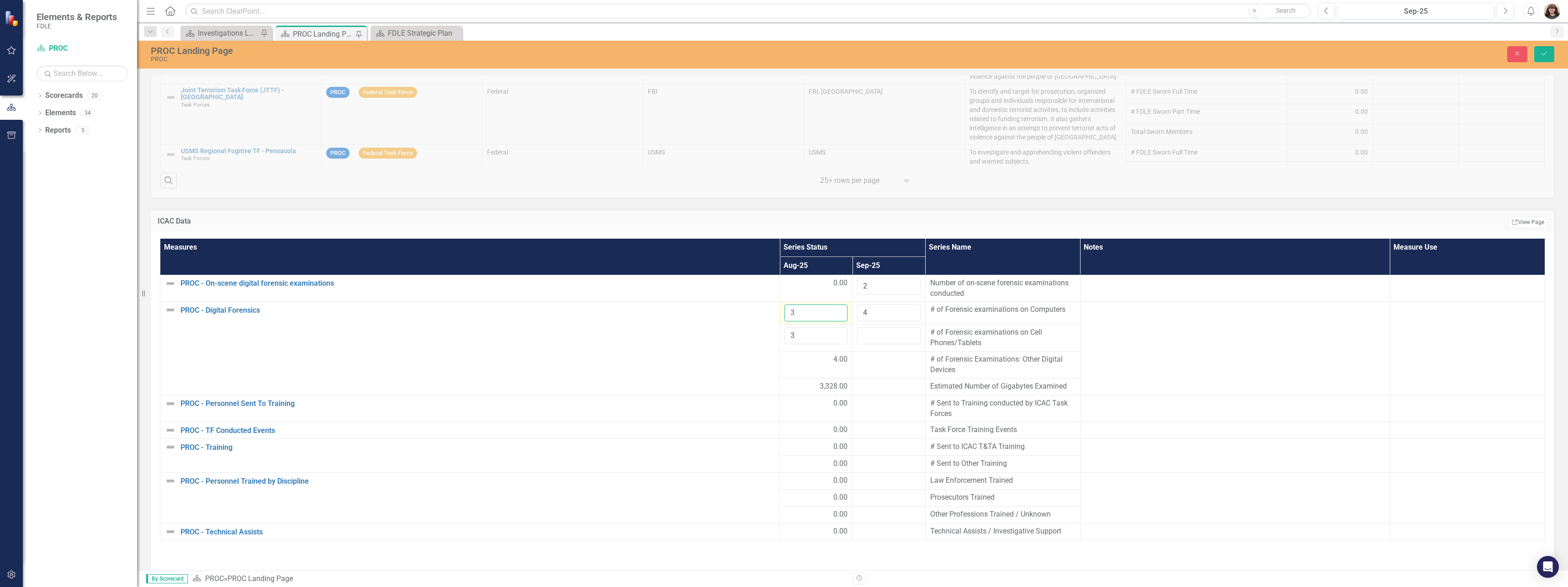
click at [814, 313] on input "3" at bounding box center [815, 313] width 63 height 17
click at [814, 359] on div "4.00" at bounding box center [815, 359] width 63 height 10
click at [905, 362] on div at bounding box center [888, 360] width 63 height 11
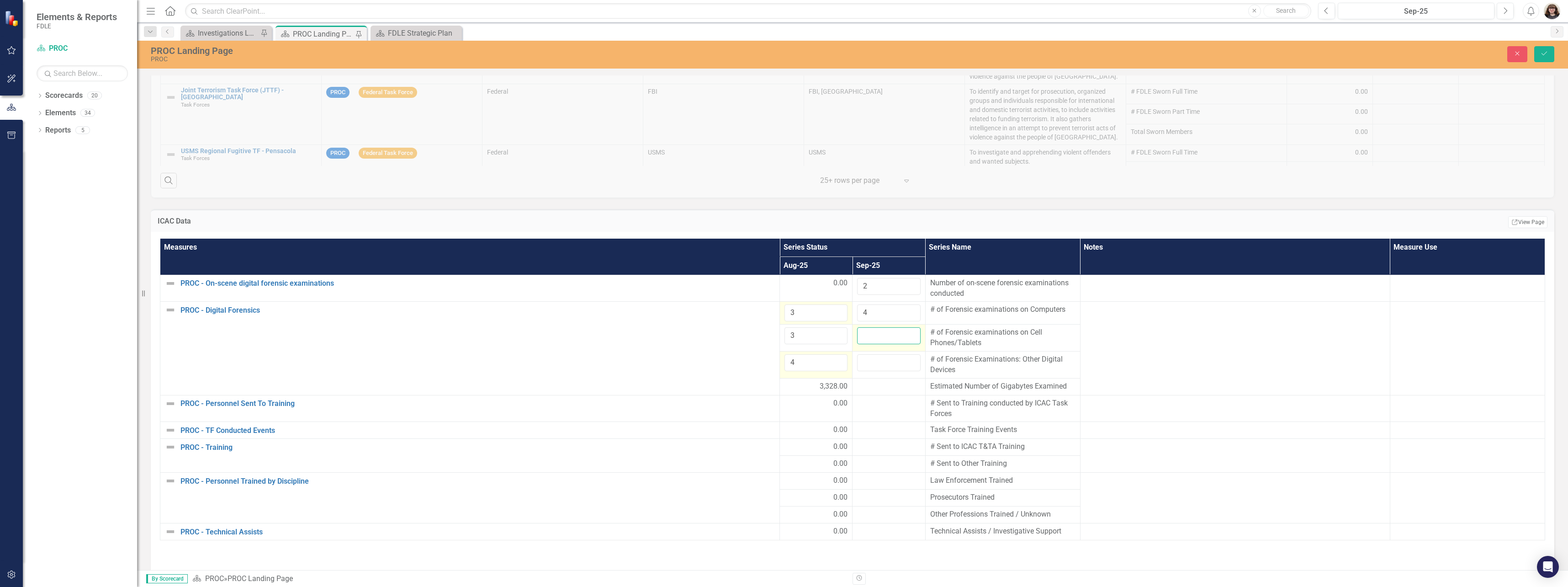
click at [895, 332] on input "number" at bounding box center [888, 336] width 63 height 17
type input "6"
click at [881, 359] on input "number" at bounding box center [888, 363] width 63 height 17
type input "8"
click at [895, 387] on div at bounding box center [888, 387] width 63 height 11
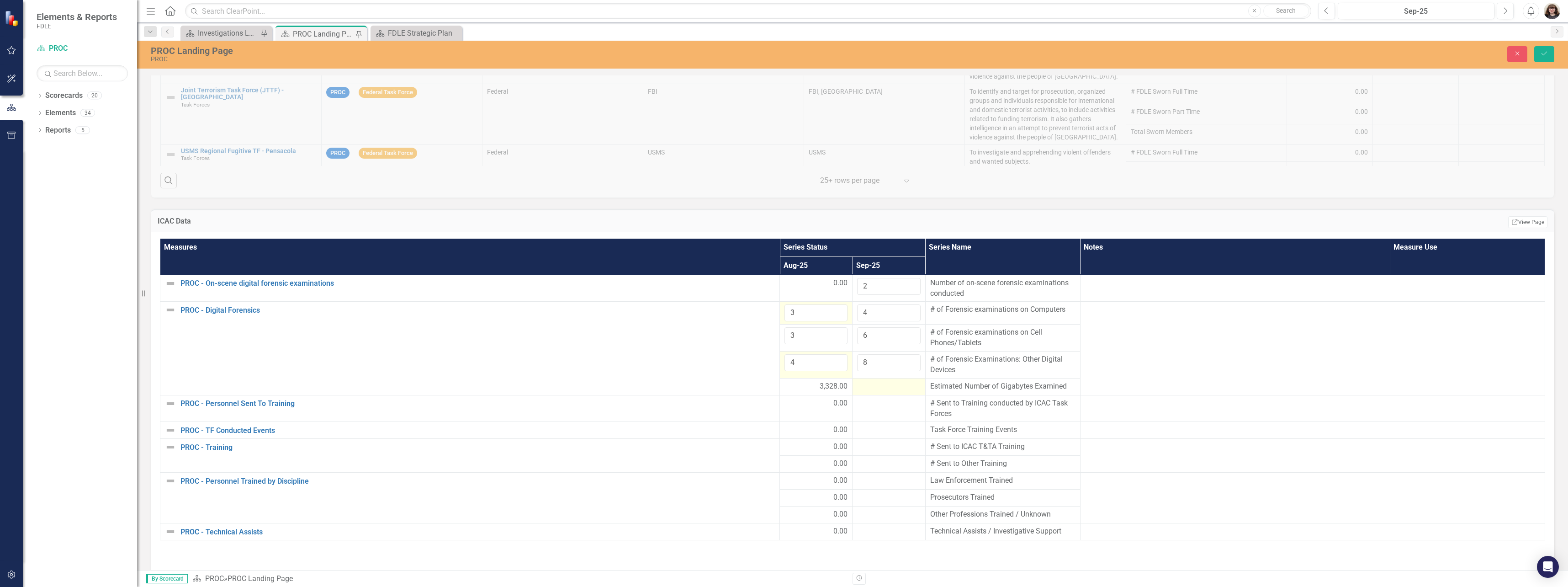
click at [895, 387] on div at bounding box center [888, 387] width 63 height 11
click at [892, 387] on input "number" at bounding box center [888, 390] width 63 height 17
type input "5312"
click at [892, 416] on td at bounding box center [889, 415] width 73 height 27
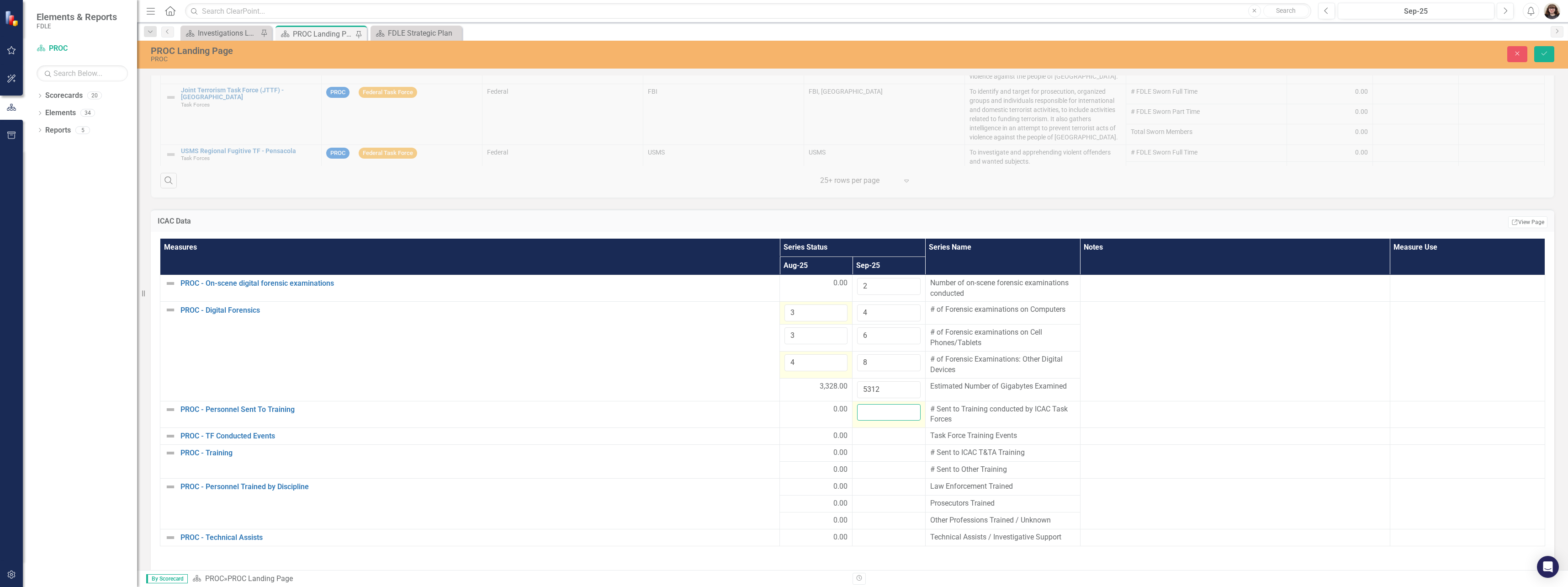
click at [881, 417] on input "number" at bounding box center [888, 413] width 63 height 17
type input "0"
click at [877, 439] on div at bounding box center [888, 436] width 63 height 11
click at [877, 439] on input "number" at bounding box center [888, 439] width 63 height 17
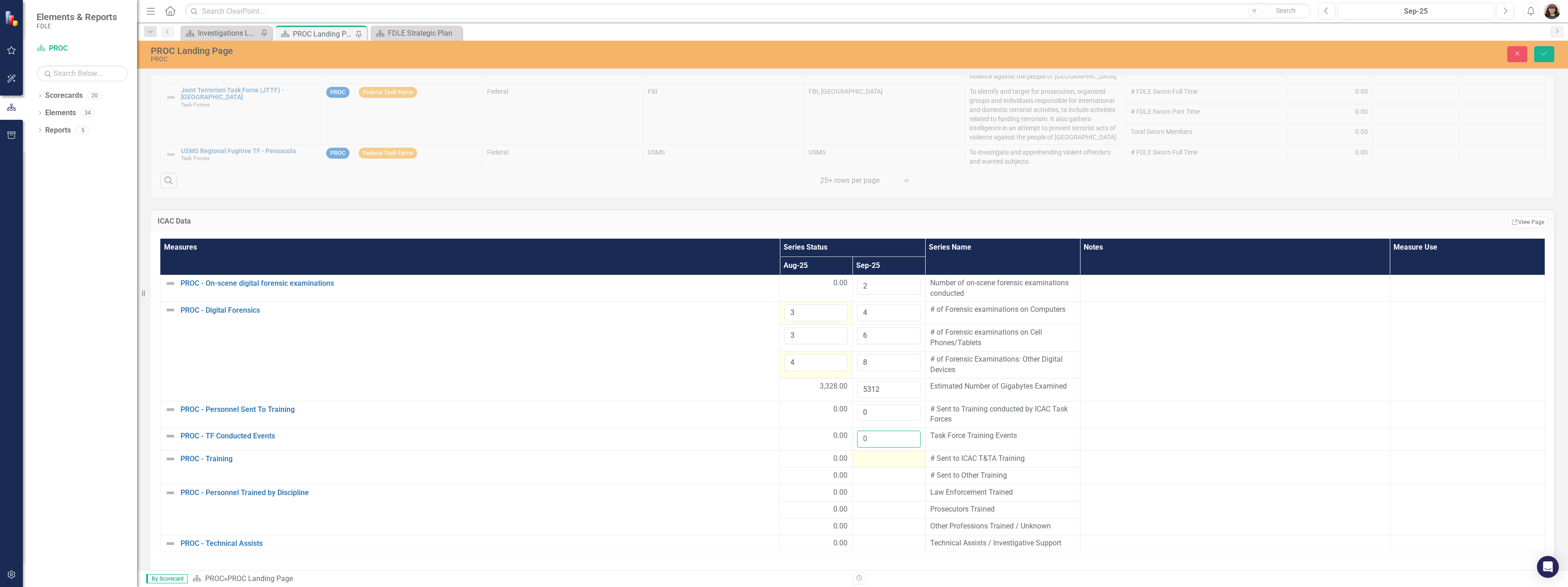
type input "0"
click at [878, 458] on div at bounding box center [888, 459] width 63 height 11
click at [878, 458] on div at bounding box center [888, 459] width 63 height 11
drag, startPoint x: 877, startPoint y: 469, endPoint x: 879, endPoint y: 483, distance: 14.1
click at [877, 469] on input "number" at bounding box center [888, 462] width 63 height 17
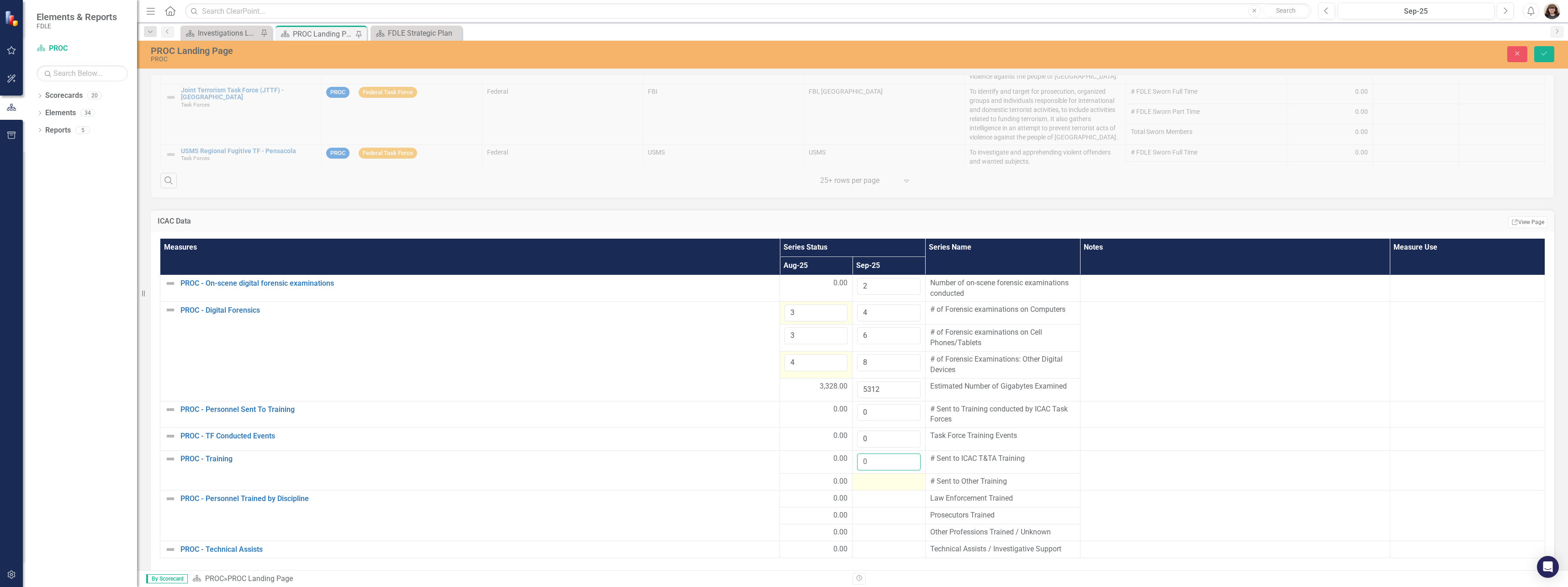
type input "0"
click at [879, 484] on div at bounding box center [888, 482] width 63 height 11
click at [879, 484] on div at bounding box center [888, 482] width 63 height 11
click at [879, 485] on input "number" at bounding box center [888, 485] width 63 height 17
type input "0"
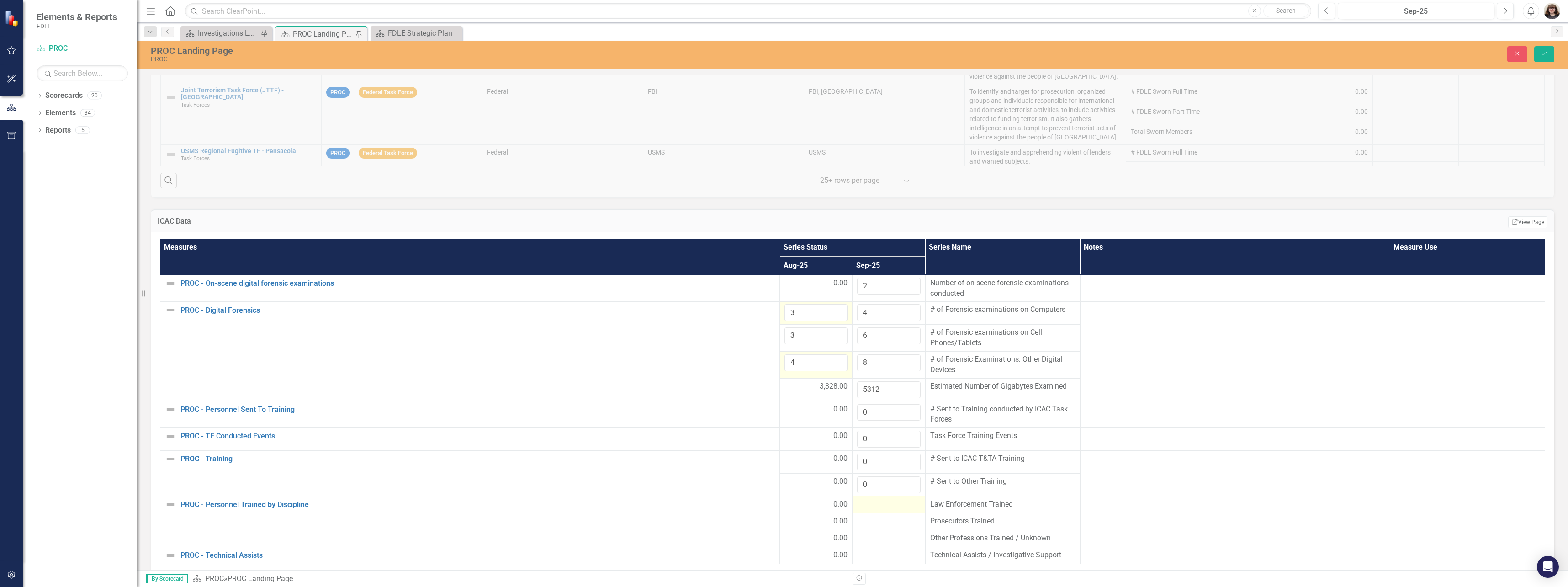
click at [881, 506] on div at bounding box center [888, 505] width 63 height 11
click at [881, 505] on input "number" at bounding box center [888, 508] width 63 height 17
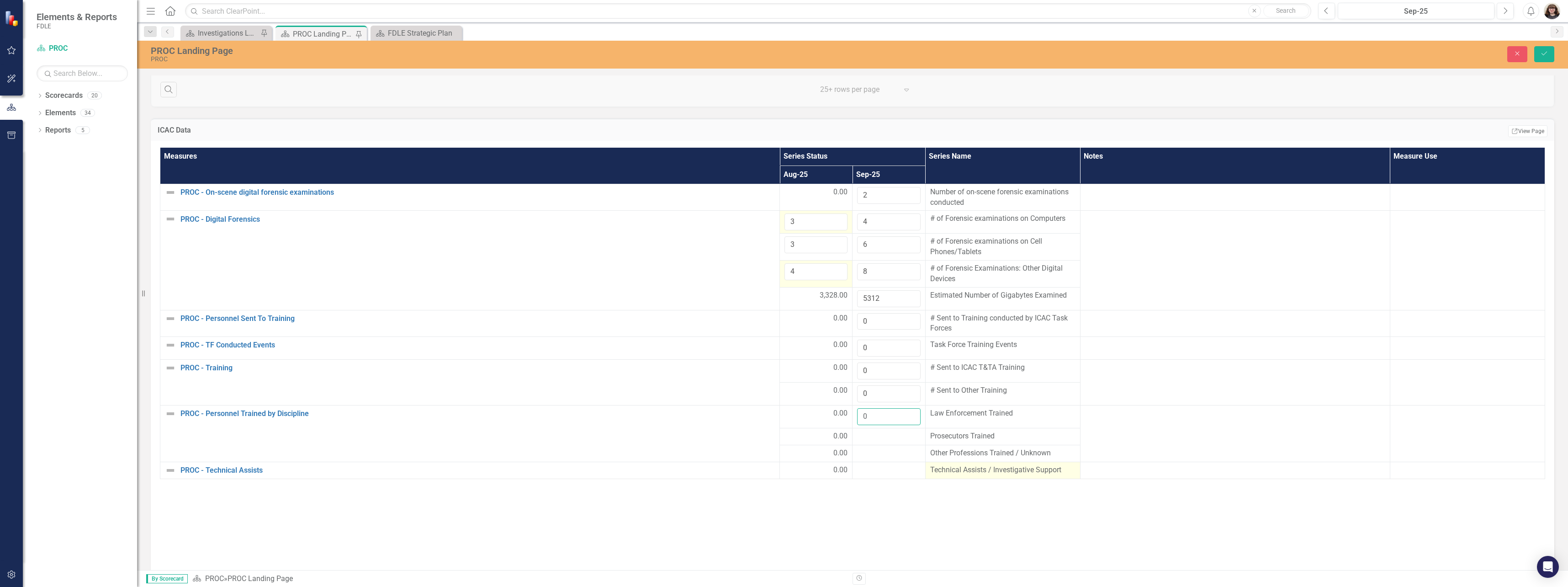
scroll to position [1143, 0]
type input "0"
click at [901, 440] on div at bounding box center [888, 436] width 63 height 11
click at [903, 441] on div at bounding box center [888, 436] width 63 height 11
click at [892, 442] on input "number" at bounding box center [888, 439] width 63 height 17
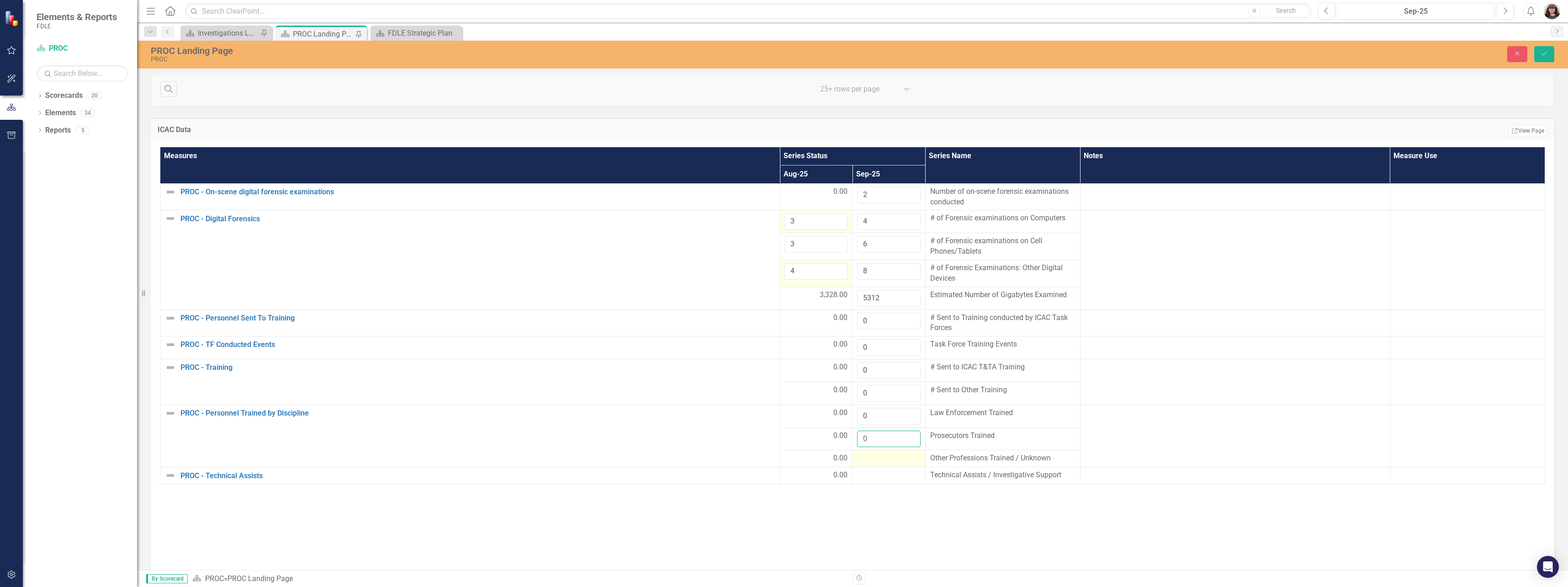
type input "0"
click at [883, 458] on div at bounding box center [888, 459] width 63 height 11
click at [883, 459] on input "number" at bounding box center [888, 462] width 63 height 17
type input "0"
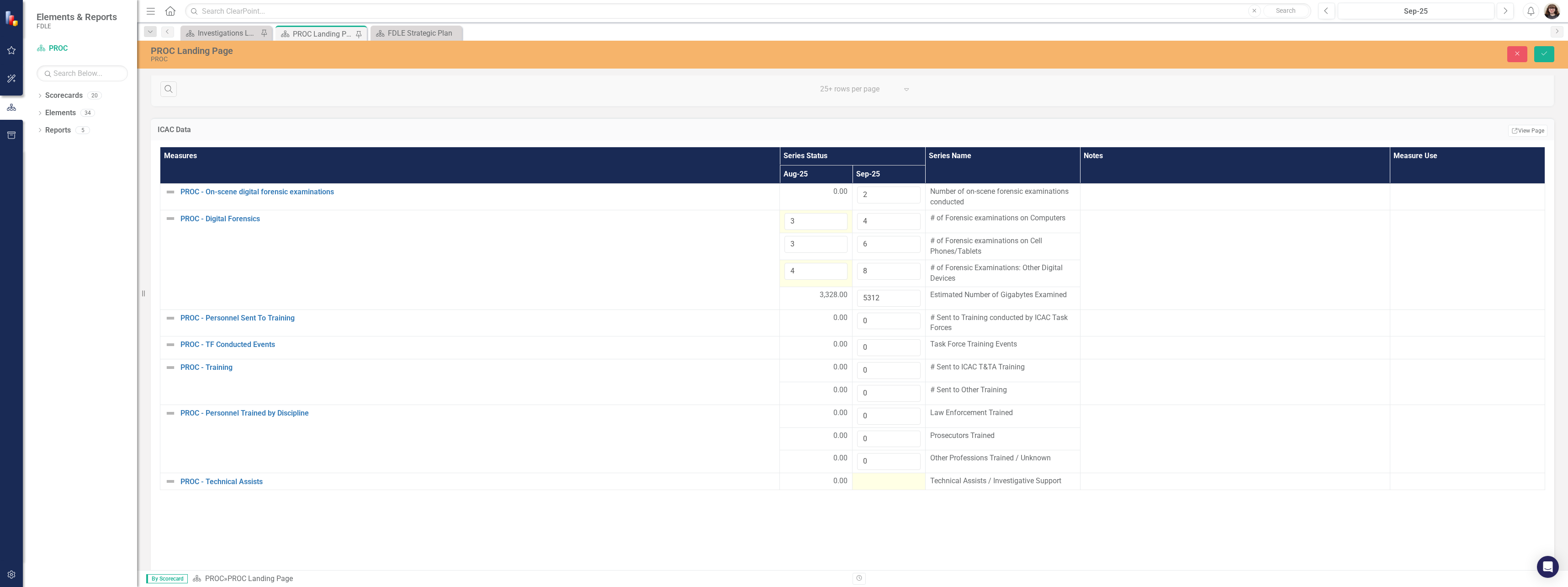
click at [881, 481] on div at bounding box center [888, 481] width 63 height 11
click at [883, 486] on input "number" at bounding box center [888, 484] width 63 height 17
type input "0"
click at [1547, 61] on button "Save" at bounding box center [1544, 54] width 20 height 16
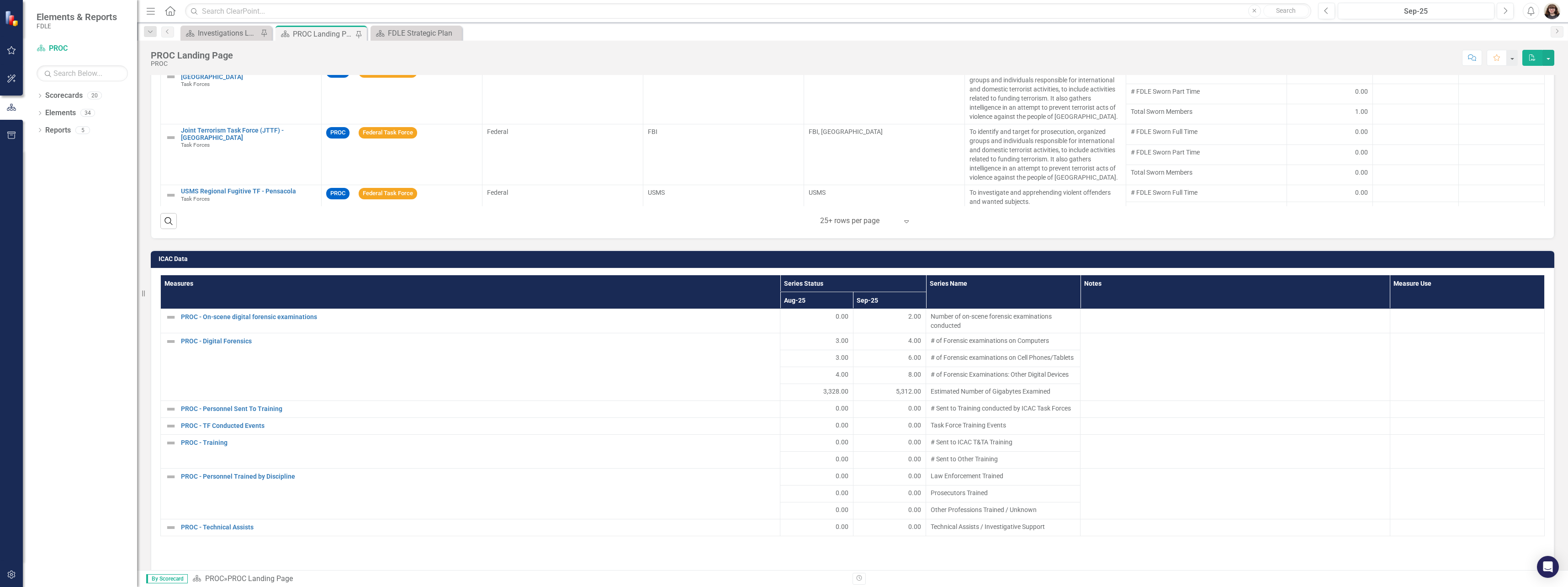
scroll to position [1234, 0]
